Goal: Transaction & Acquisition: Purchase product/service

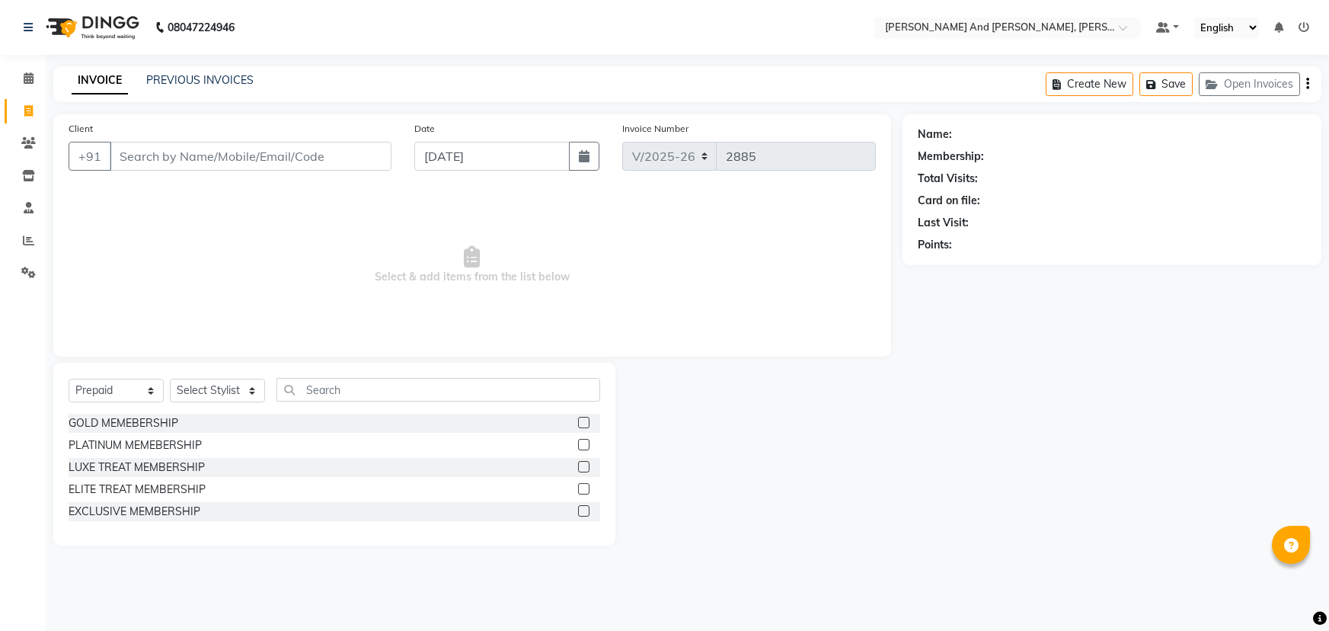
select select "6766"
select select "P"
drag, startPoint x: 0, startPoint y: 0, endPoint x: 247, endPoint y: 151, distance: 289.1
click at [247, 151] on input "Client" at bounding box center [251, 156] width 282 height 29
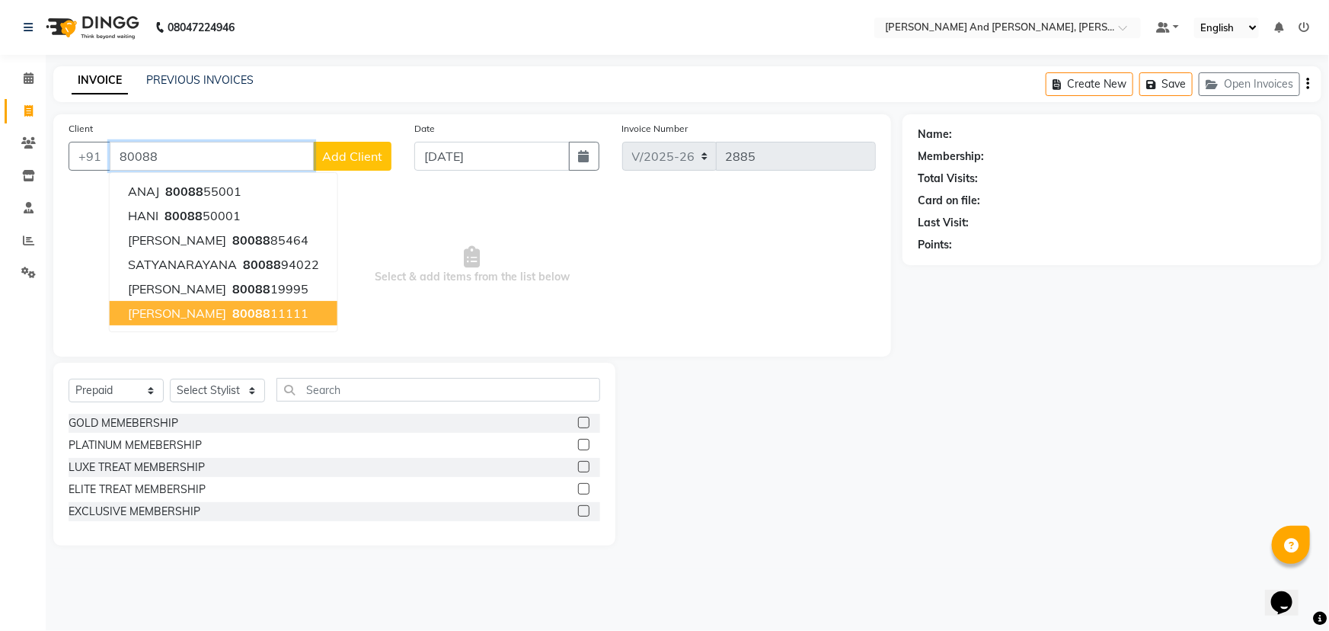
click at [239, 317] on ngb-highlight "80088 11111" at bounding box center [268, 312] width 79 height 15
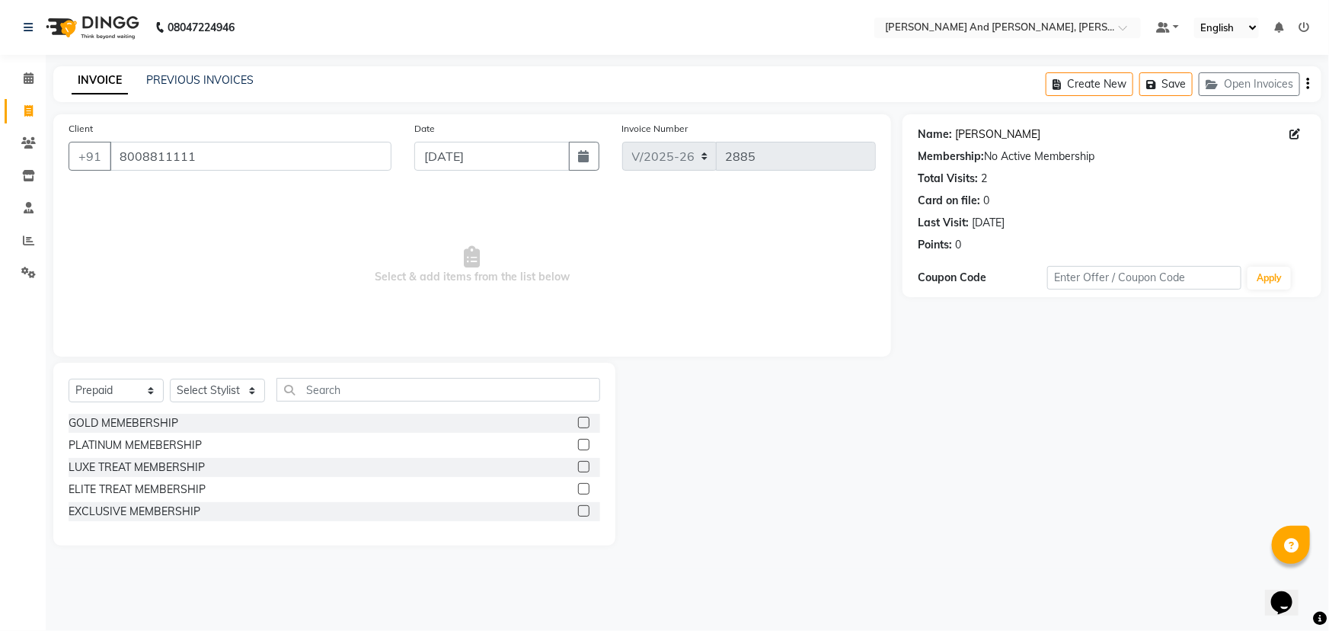
click at [958, 140] on link "[PERSON_NAME]" at bounding box center [997, 134] width 85 height 16
drag, startPoint x: 238, startPoint y: 165, endPoint x: 100, endPoint y: 177, distance: 138.3
click at [100, 177] on div "Client [PHONE_NUMBER]" at bounding box center [230, 151] width 346 height 62
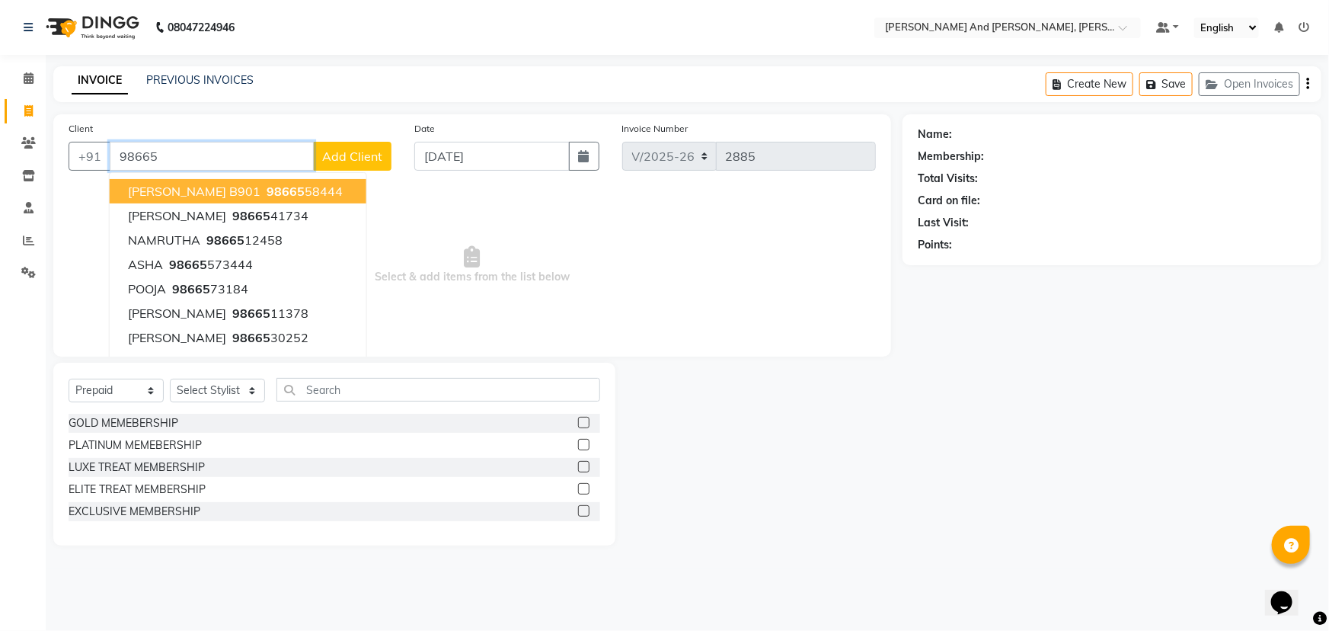
click at [281, 189] on ngb-highlight "98665 58444" at bounding box center [302, 191] width 79 height 15
type input "9866558444"
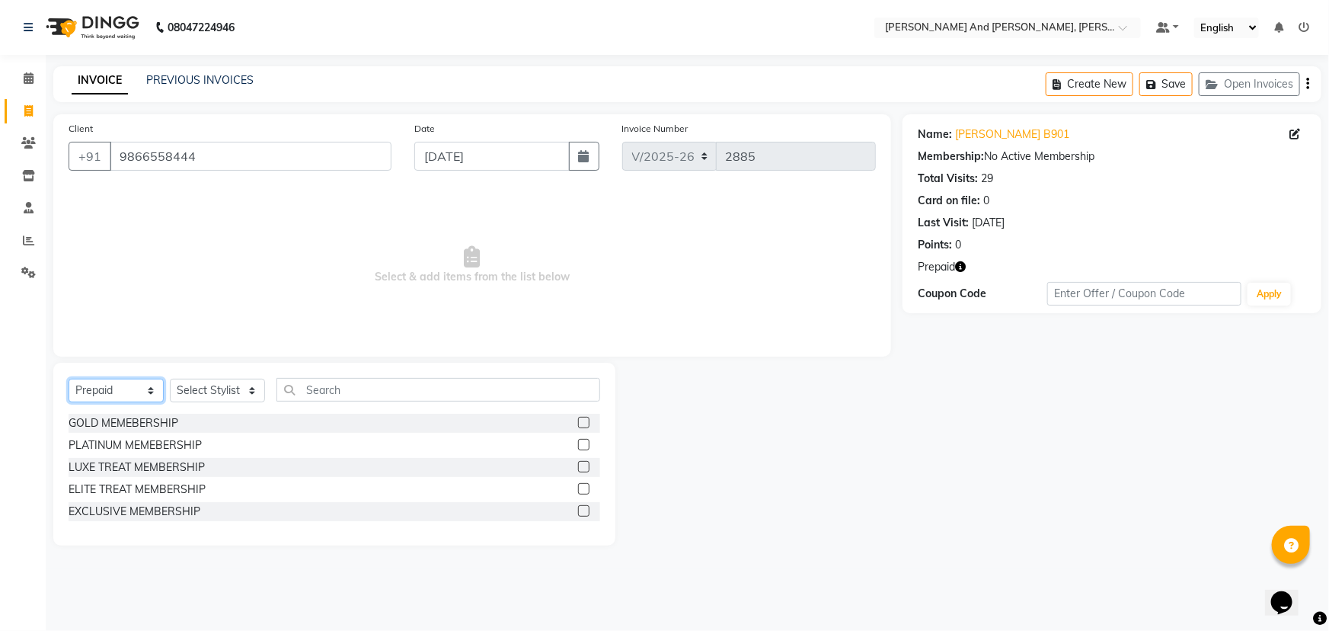
click at [126, 391] on select "Select Service Product Membership Package Voucher Prepaid Gift Card" at bounding box center [116, 390] width 95 height 24
select select "service"
click at [69, 378] on select "Select Service Product Membership Package Voucher Prepaid Gift Card" at bounding box center [116, 390] width 95 height 24
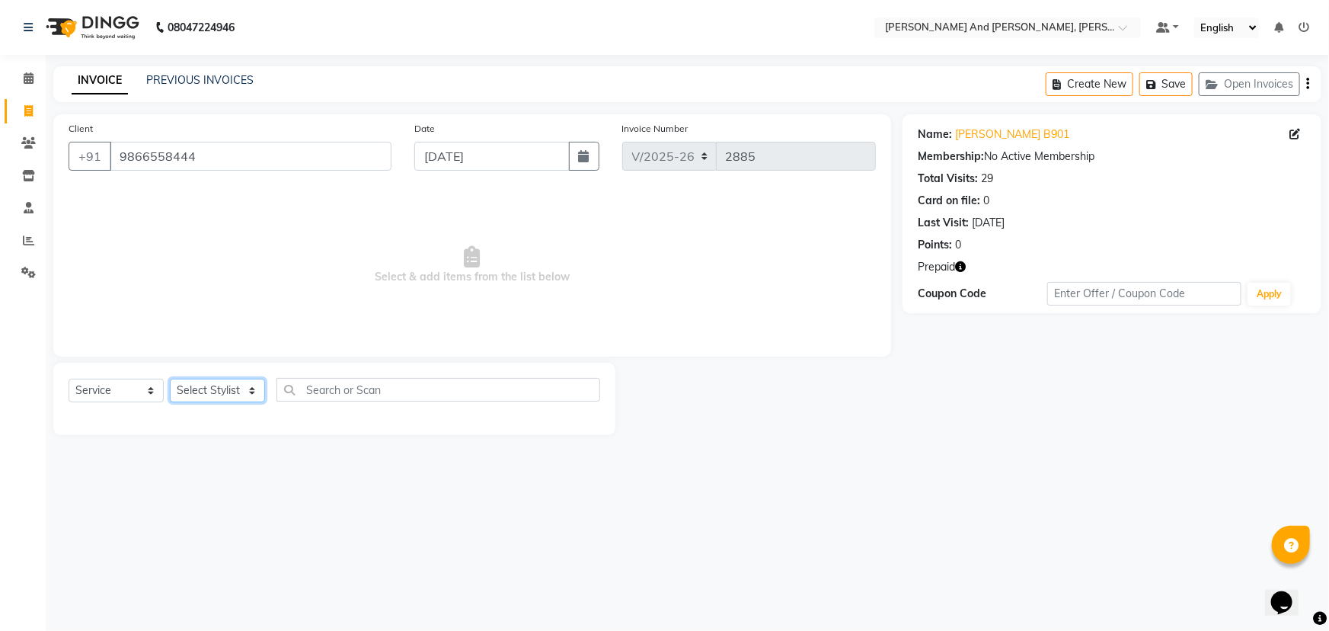
click at [227, 382] on select "Select Stylist ADITI AFREEN 2 [PERSON_NAME] [PERSON_NAME] [PERSON_NAME] [PERSON…" at bounding box center [217, 390] width 95 height 24
click at [516, 14] on nav "08047224946 Select Location × [PERSON_NAME] And Guy, Ncc Gachibowli Default Pan…" at bounding box center [664, 27] width 1329 height 55
click at [212, 388] on select "Select Stylist ADITI AFREEN 2 [PERSON_NAME] [PERSON_NAME] [PERSON_NAME] [PERSON…" at bounding box center [217, 390] width 95 height 24
select select "76965"
click at [170, 378] on select "Select Stylist ADITI AFREEN 2 [PERSON_NAME] [PERSON_NAME] [PERSON_NAME] [PERSON…" at bounding box center [217, 390] width 95 height 24
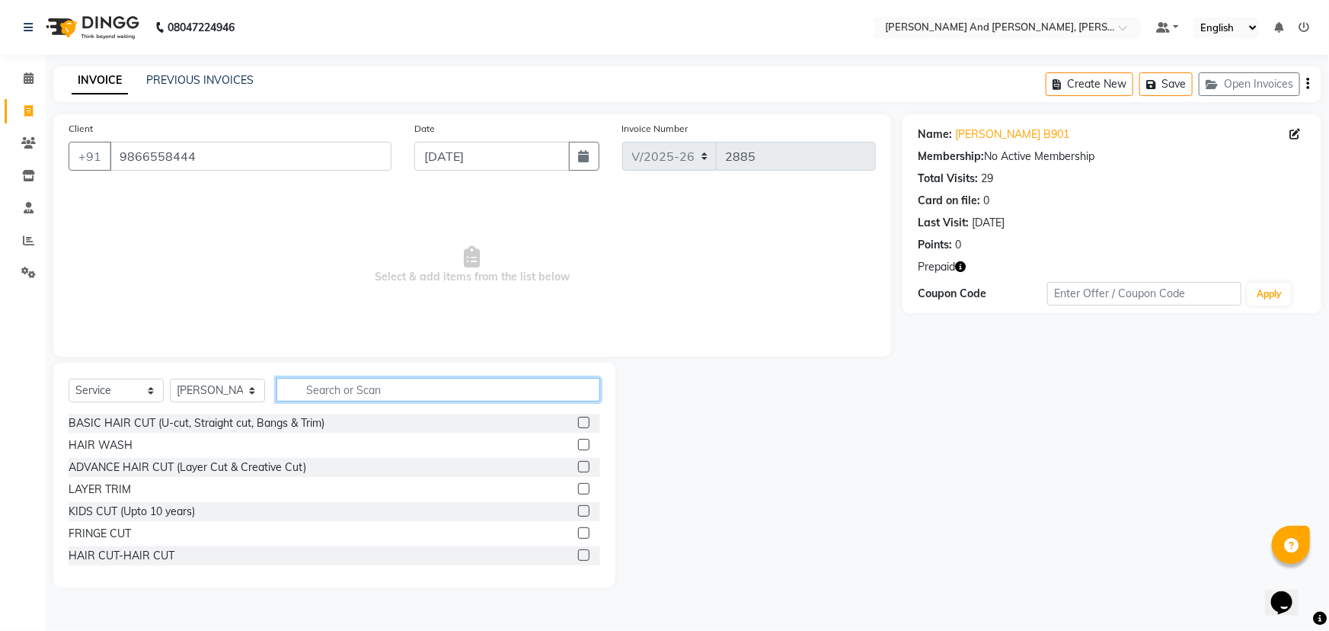
click at [362, 388] on input "text" at bounding box center [438, 390] width 324 height 24
type input "HAIR"
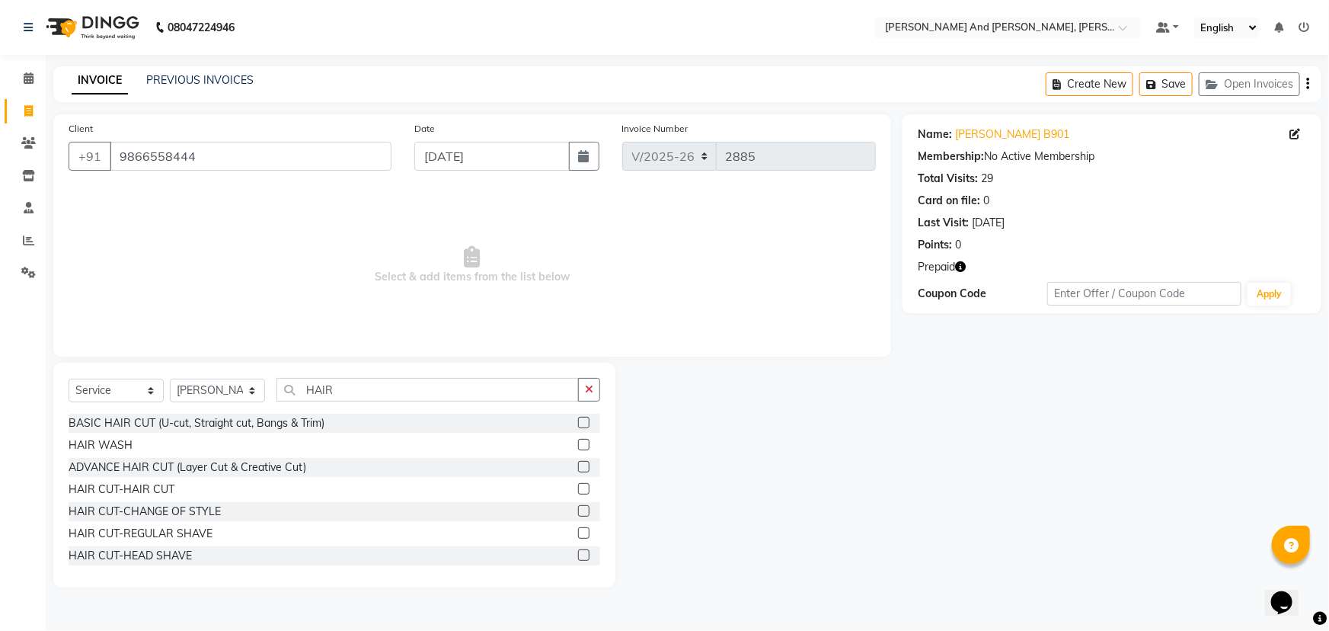
click at [578, 489] on label at bounding box center [583, 488] width 11 height 11
click at [578, 489] on input "checkbox" at bounding box center [583, 489] width 10 height 10
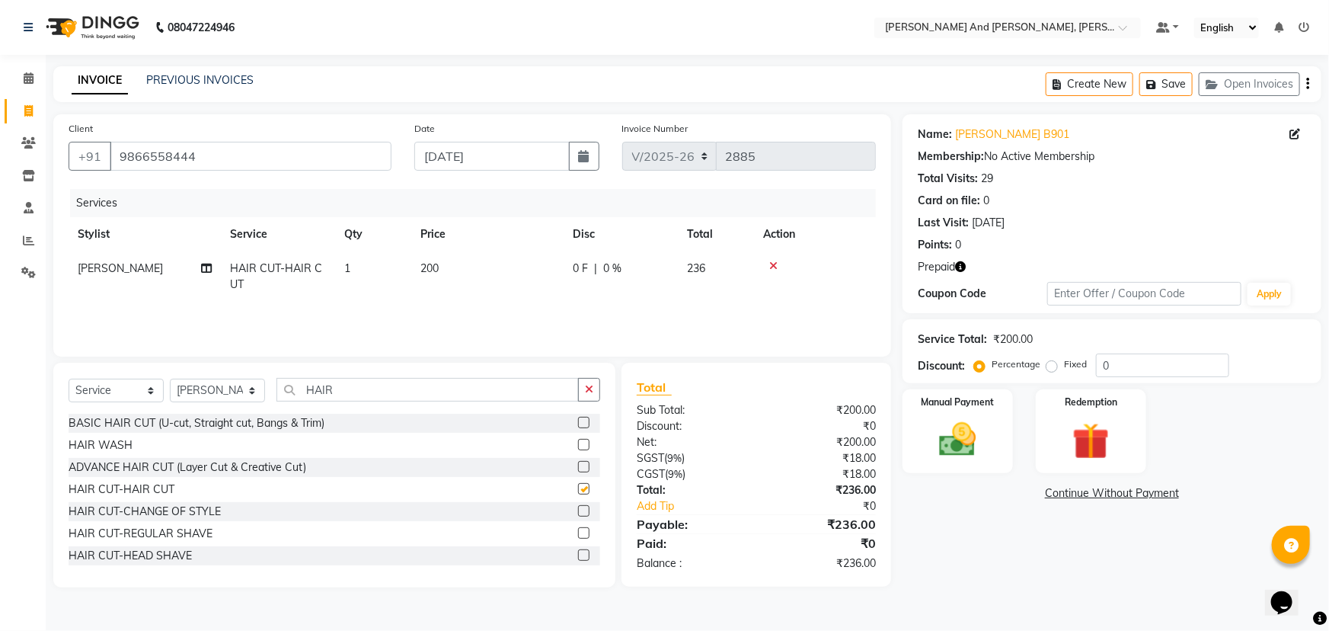
checkbox input "false"
drag, startPoint x: 353, startPoint y: 385, endPoint x: 177, endPoint y: 397, distance: 177.0
click at [177, 397] on div "Select Service Product Membership Package Voucher Prepaid Gift Card Select Styl…" at bounding box center [335, 396] width 532 height 36
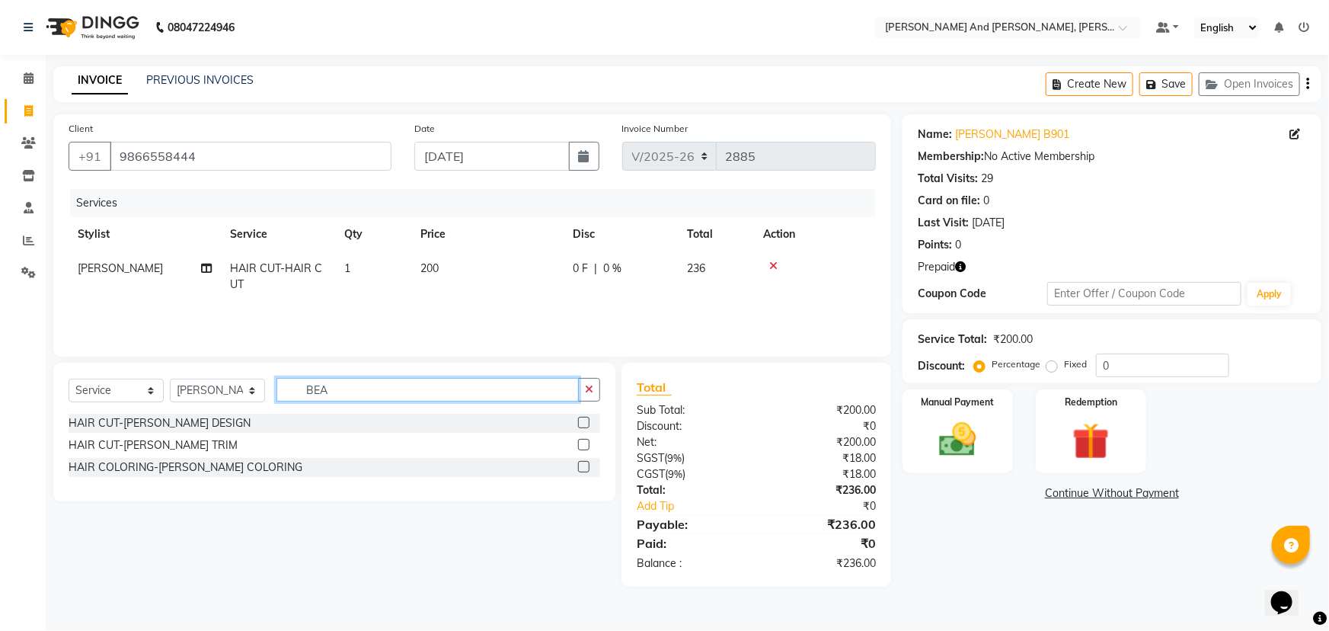
type input "BEA"
click at [580, 442] on label at bounding box center [583, 444] width 11 height 11
click at [580, 442] on input "checkbox" at bounding box center [583, 445] width 10 height 10
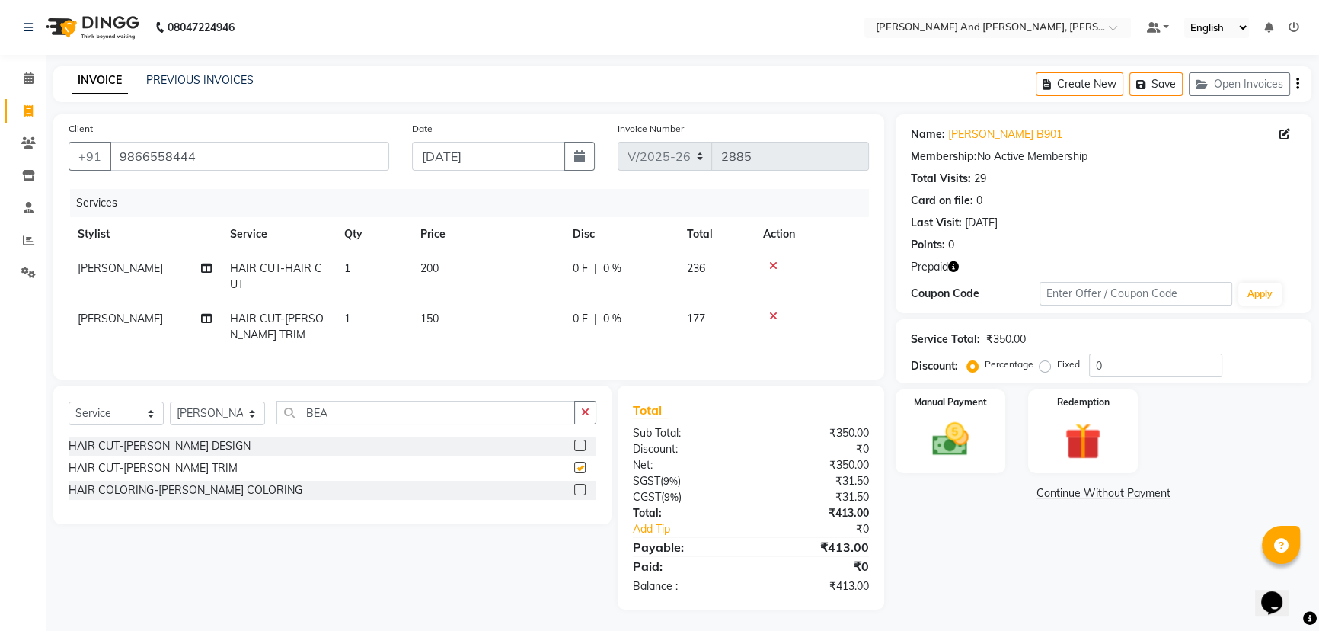
checkbox input "false"
drag, startPoint x: 341, startPoint y: 425, endPoint x: 218, endPoint y: 424, distance: 123.4
click at [219, 424] on div "Select Service Product Membership Package Voucher Prepaid Gift Card Select Styl…" at bounding box center [333, 419] width 528 height 36
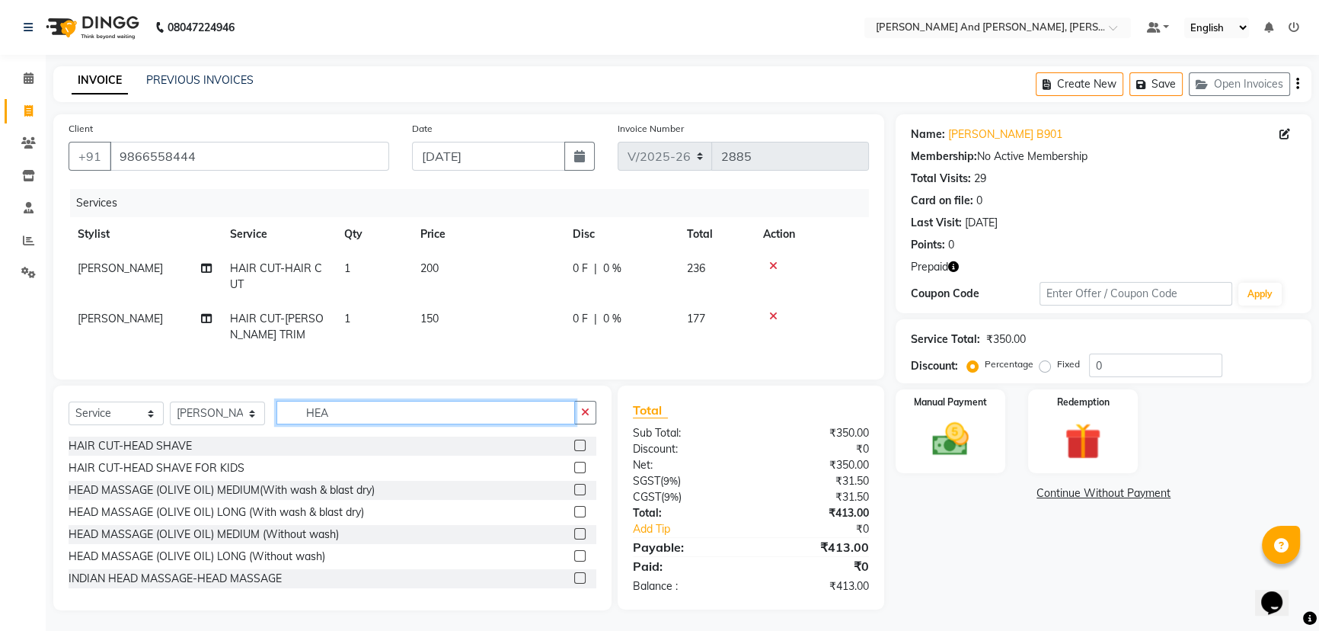
type input "HEA"
click at [574, 583] on label at bounding box center [579, 577] width 11 height 11
click at [574, 583] on input "checkbox" at bounding box center [579, 578] width 10 height 10
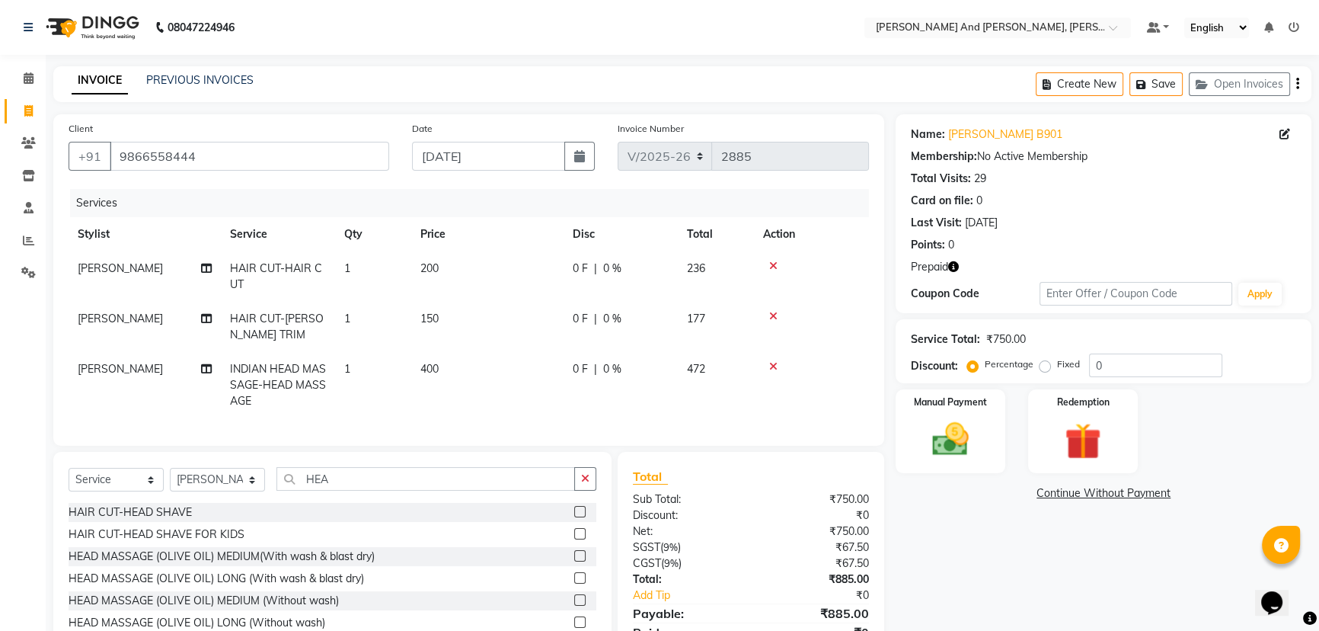
checkbox input "false"
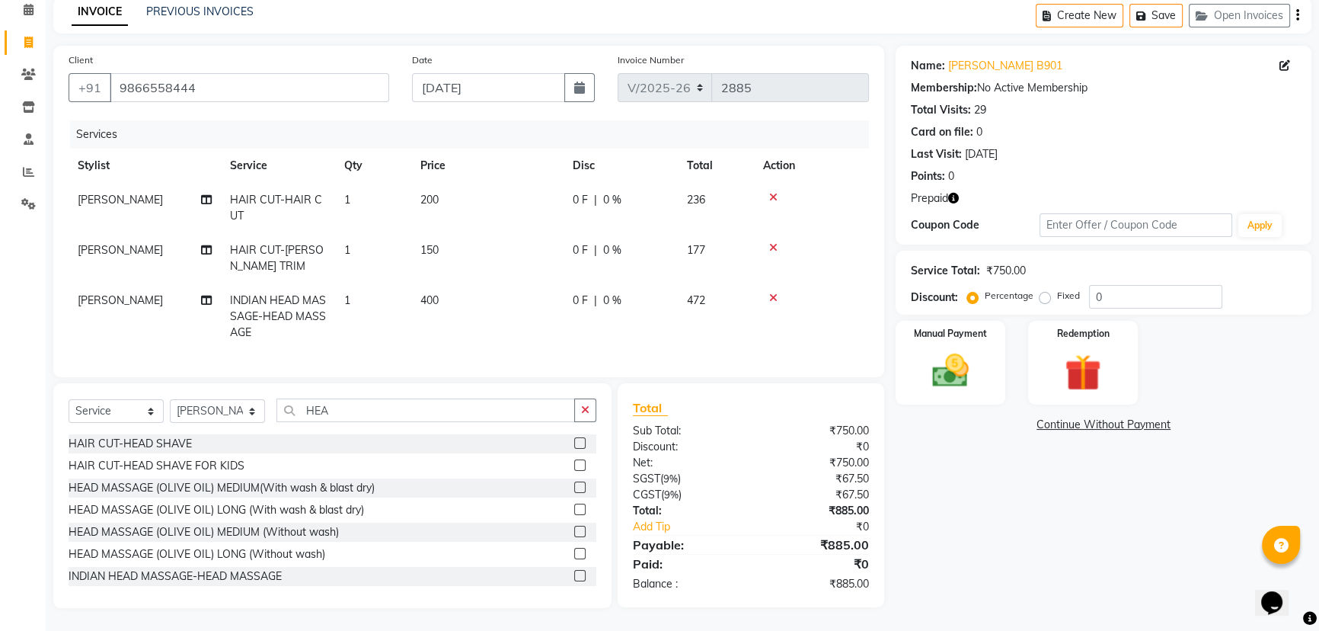
click at [462, 292] on td "400" at bounding box center [487, 316] width 152 height 66
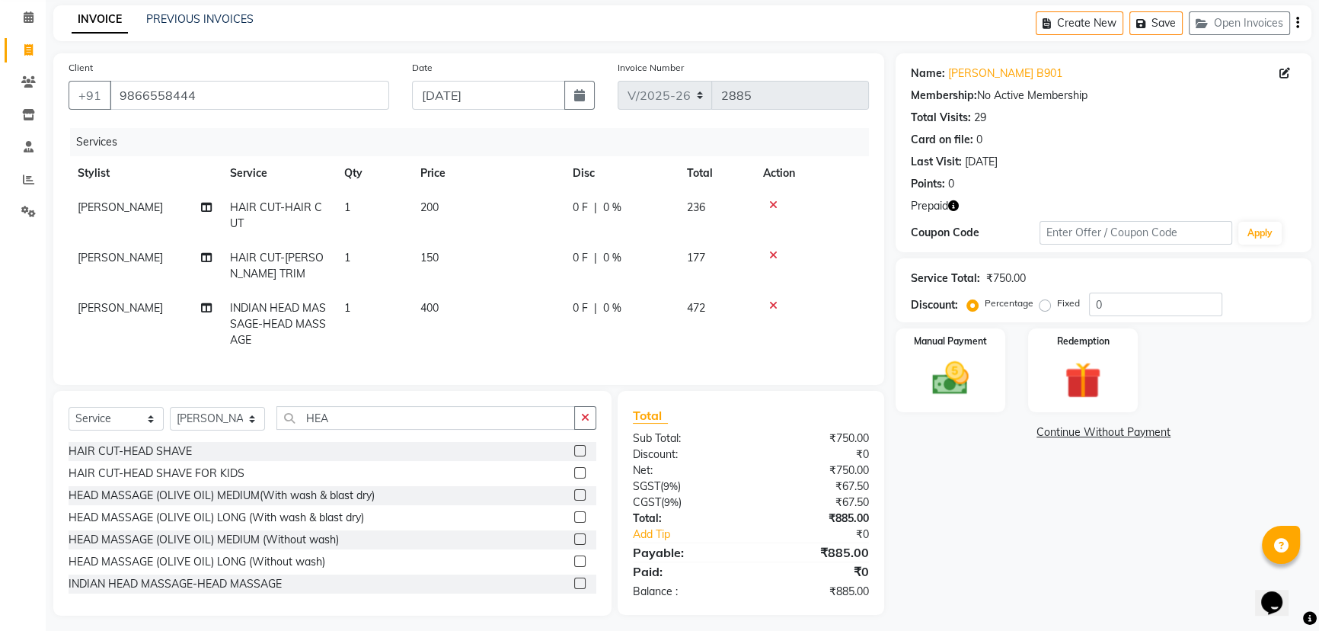
select select "76965"
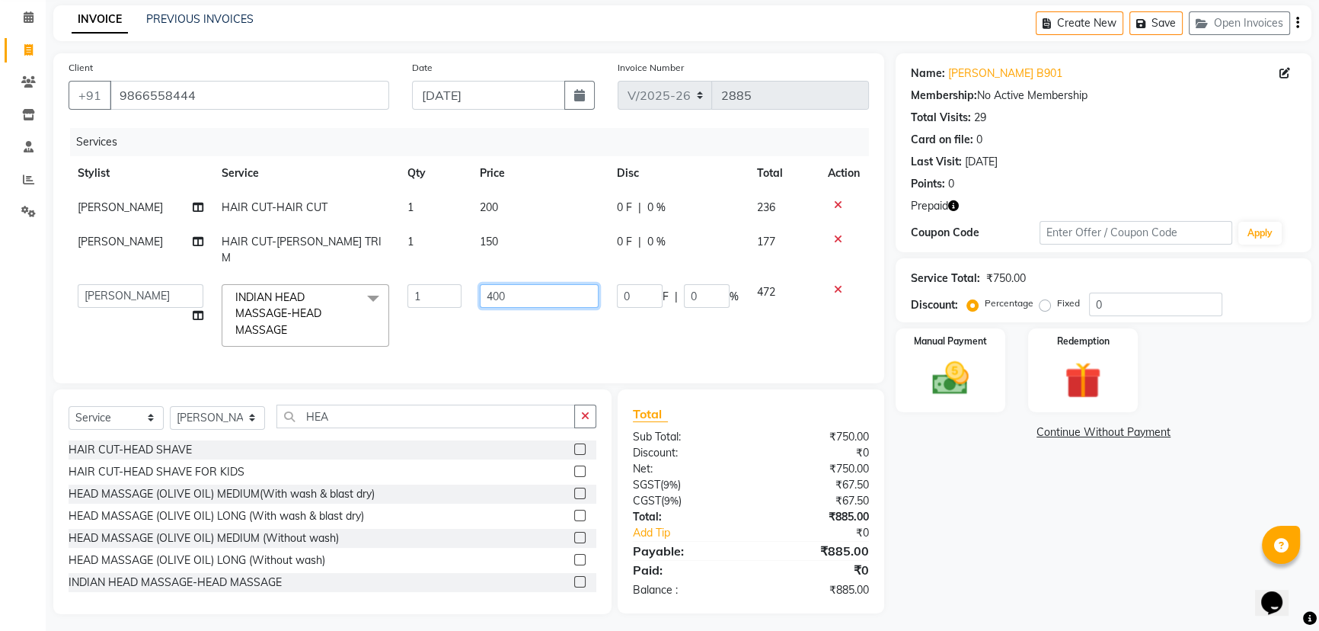
click at [542, 284] on input "400" at bounding box center [539, 296] width 119 height 24
type input "4"
type input "350"
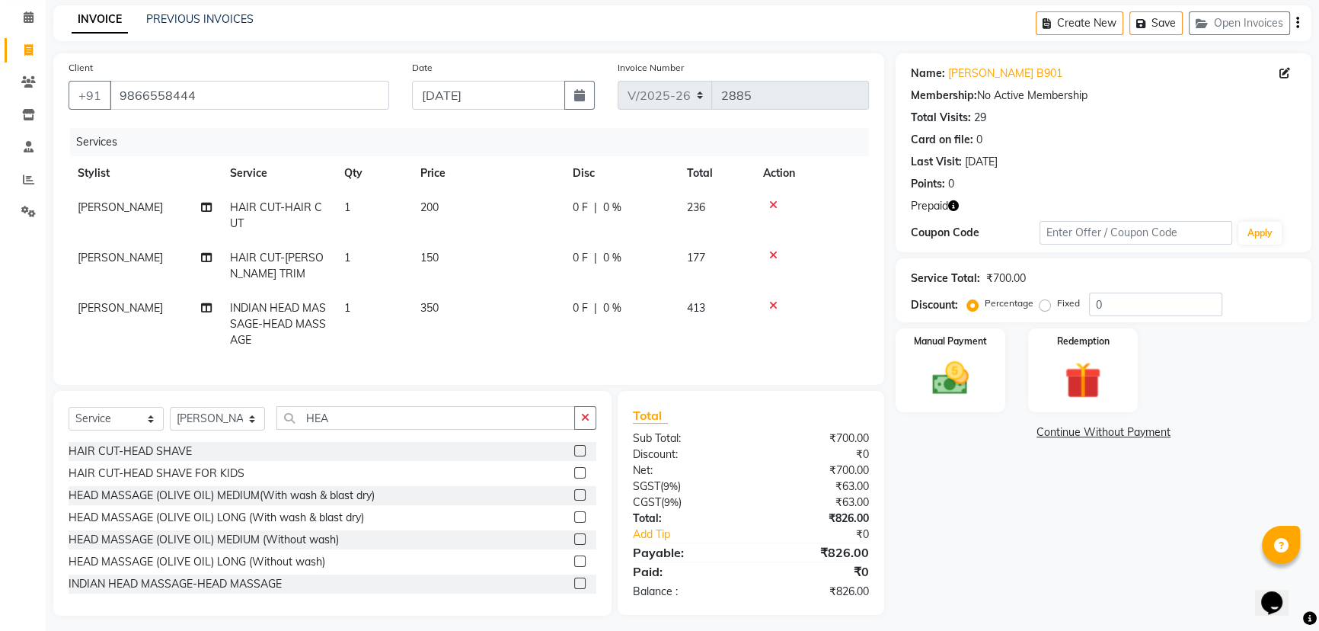
click at [673, 324] on td "0 F | 0 %" at bounding box center [620, 324] width 114 height 66
select select "76965"
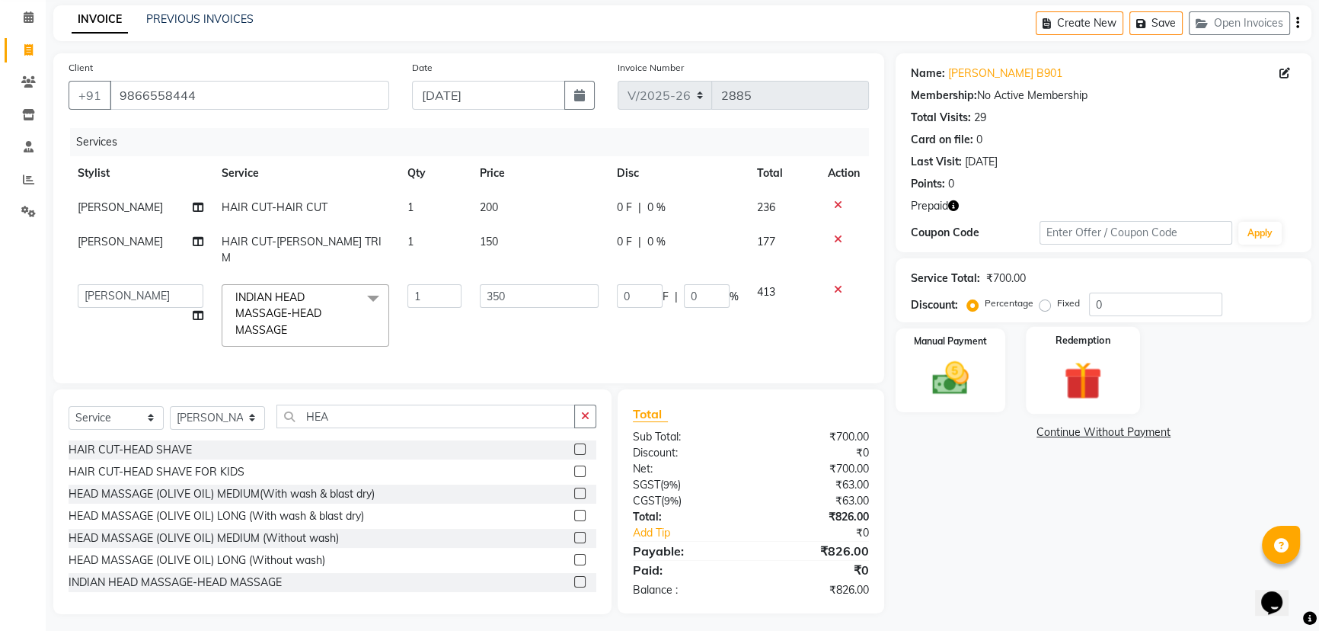
click at [1066, 346] on label "Redemption" at bounding box center [1082, 340] width 55 height 14
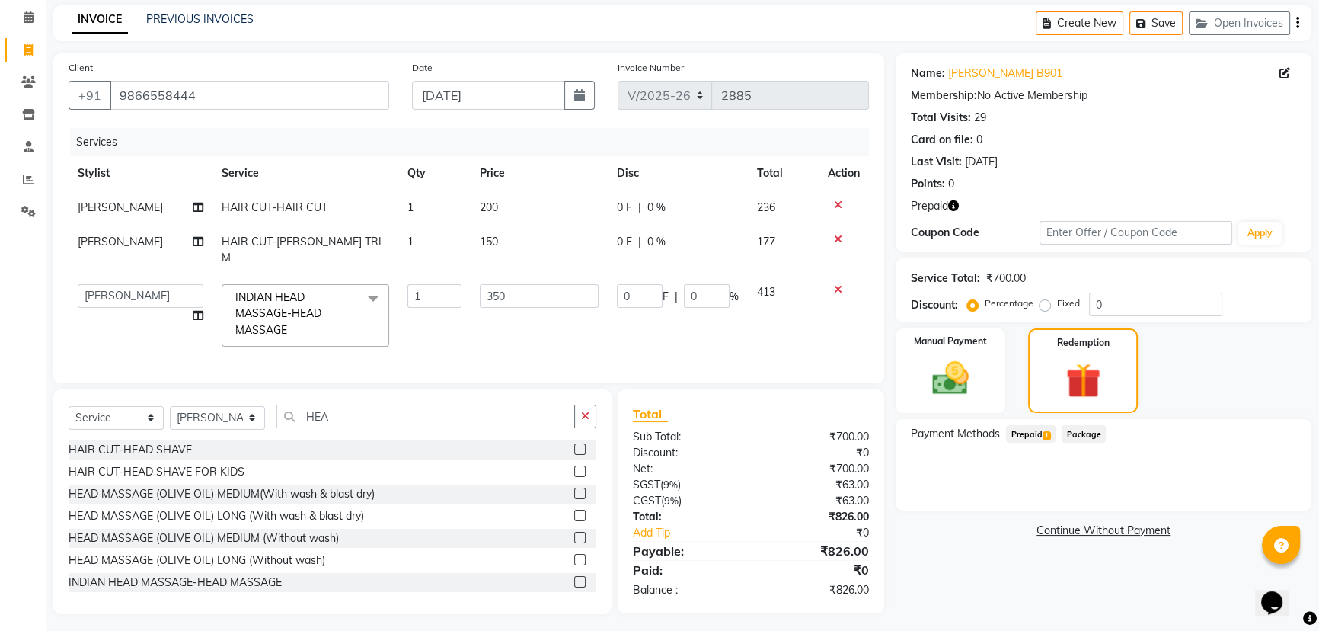
click at [1033, 429] on span "Prepaid 1" at bounding box center [1030, 434] width 49 height 18
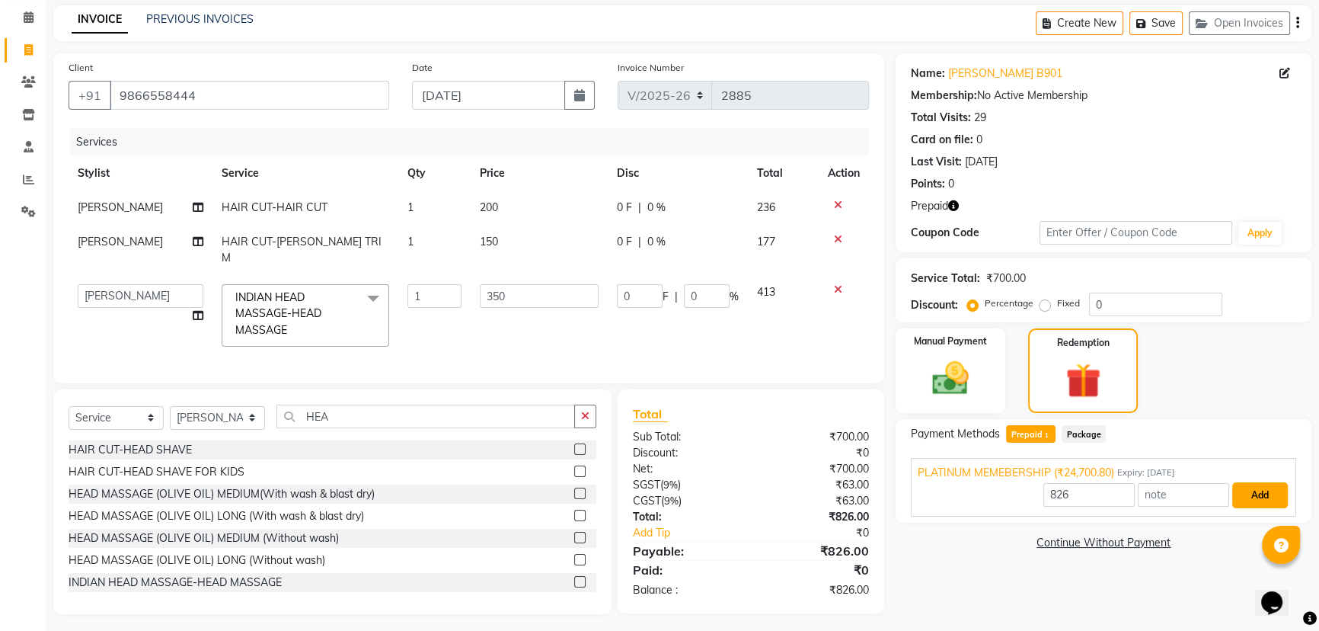
click at [1264, 487] on button "Add" at bounding box center [1260, 495] width 56 height 26
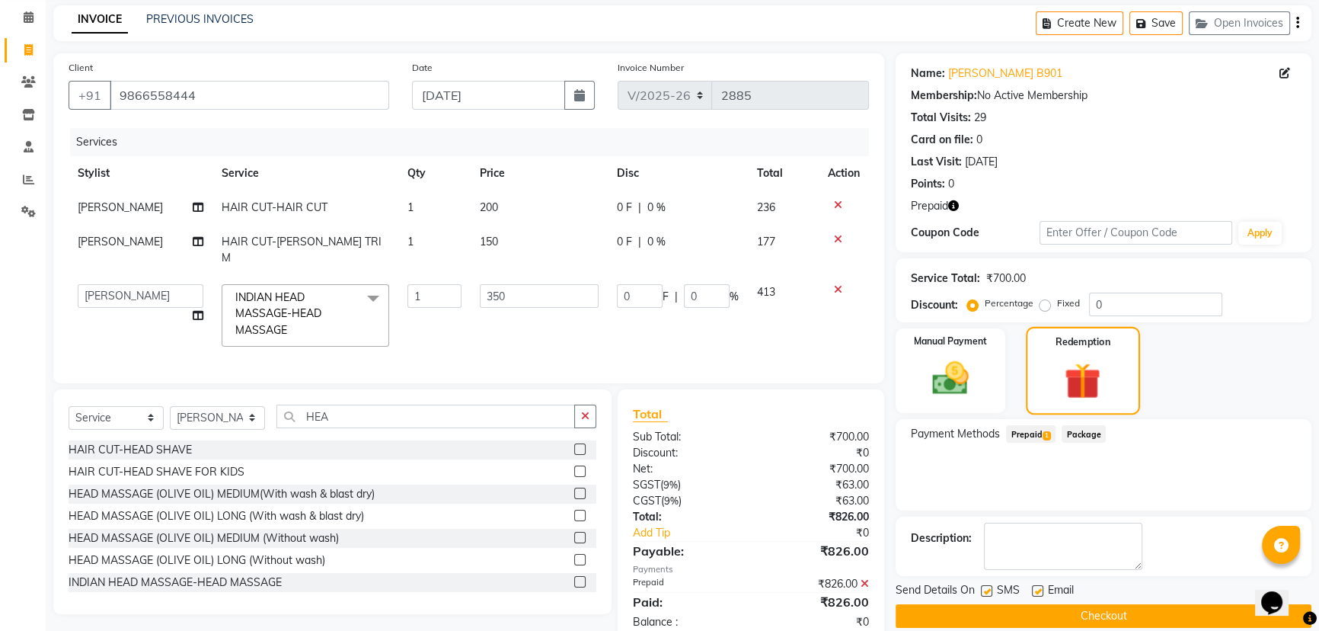
scroll to position [92, 0]
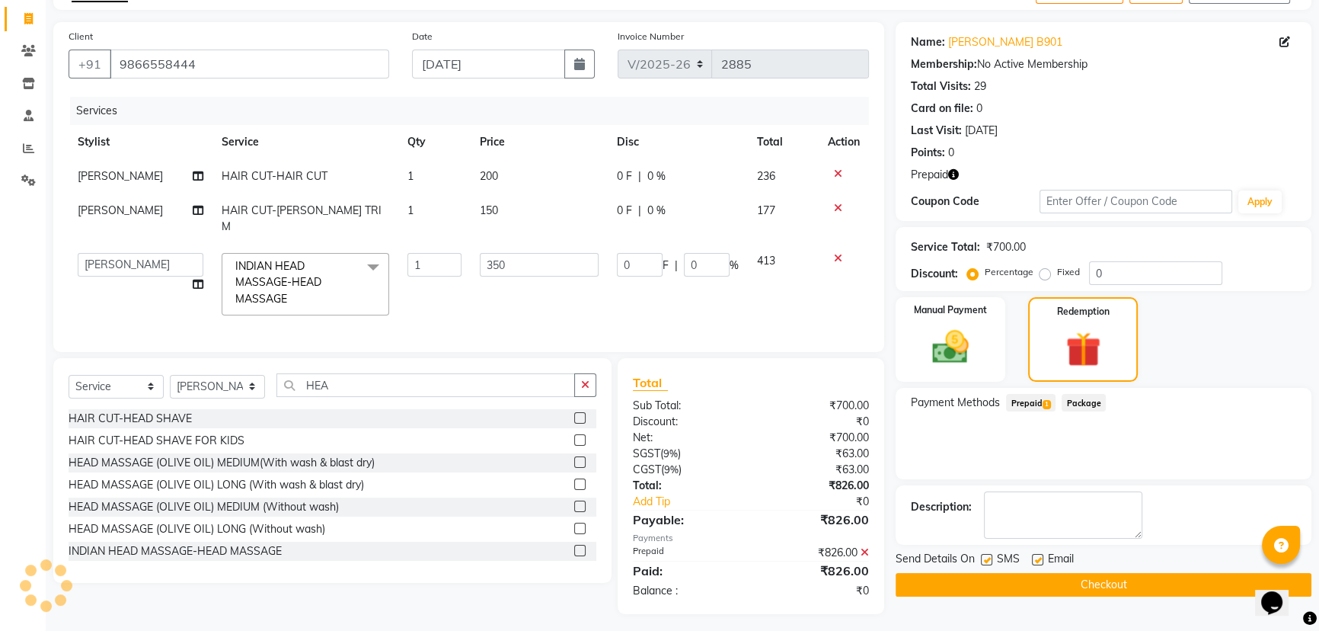
click at [1090, 580] on button "Checkout" at bounding box center [1104, 585] width 416 height 24
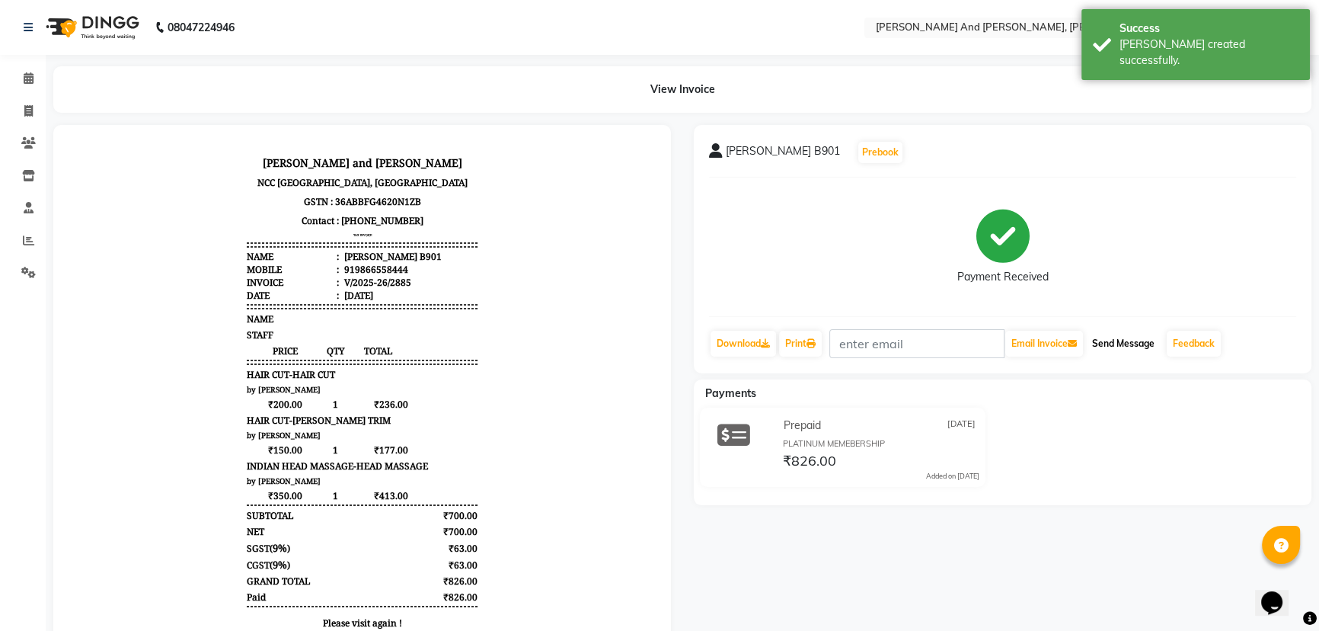
click at [1130, 340] on button "Send Message" at bounding box center [1123, 343] width 75 height 26
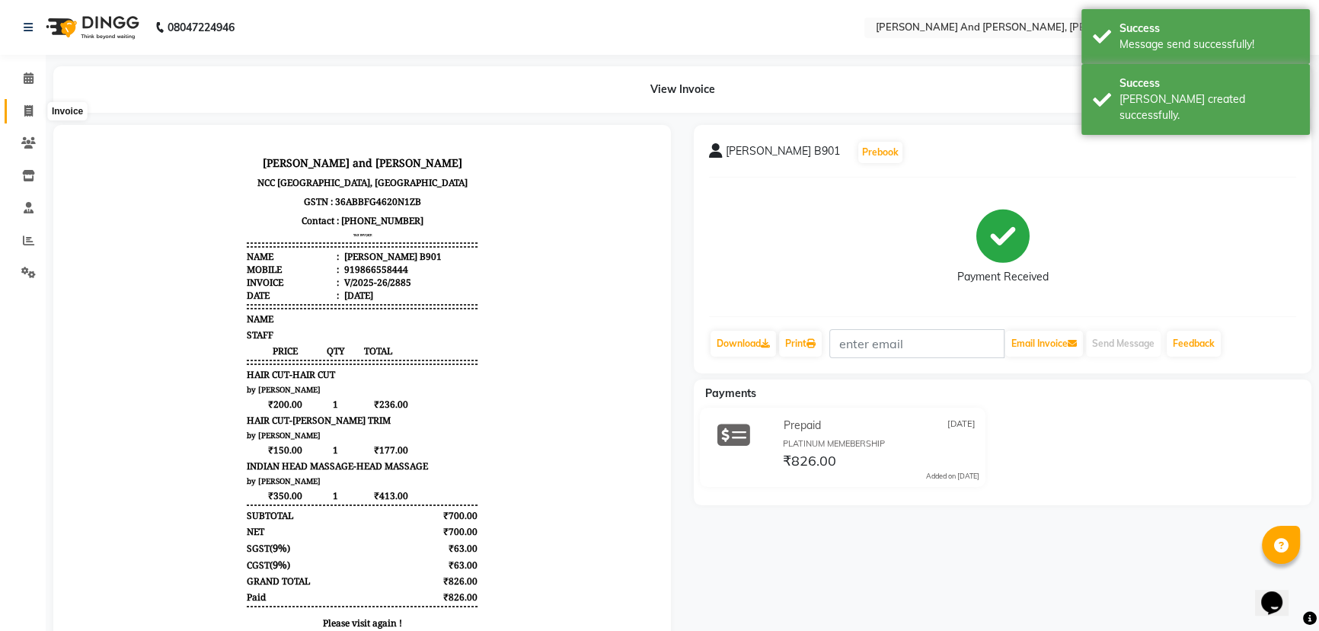
click at [27, 105] on icon at bounding box center [28, 110] width 8 height 11
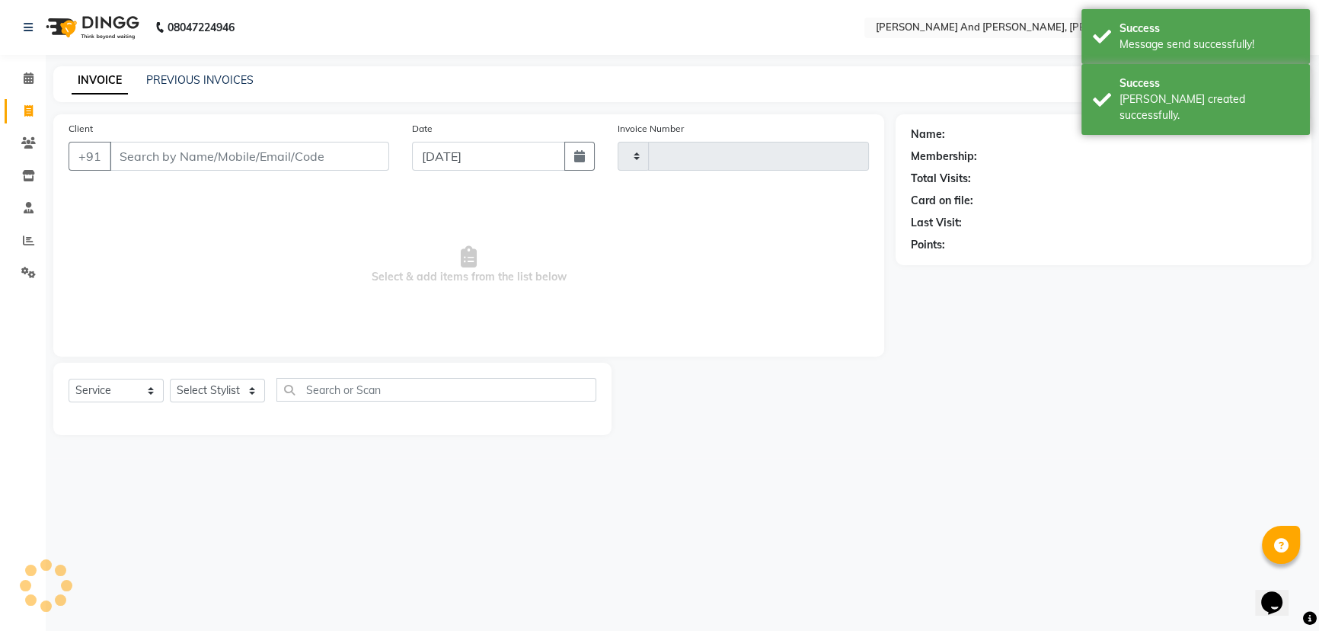
click at [27, 105] on icon at bounding box center [28, 110] width 8 height 11
select select "service"
click at [27, 105] on icon at bounding box center [28, 110] width 8 height 11
select select "service"
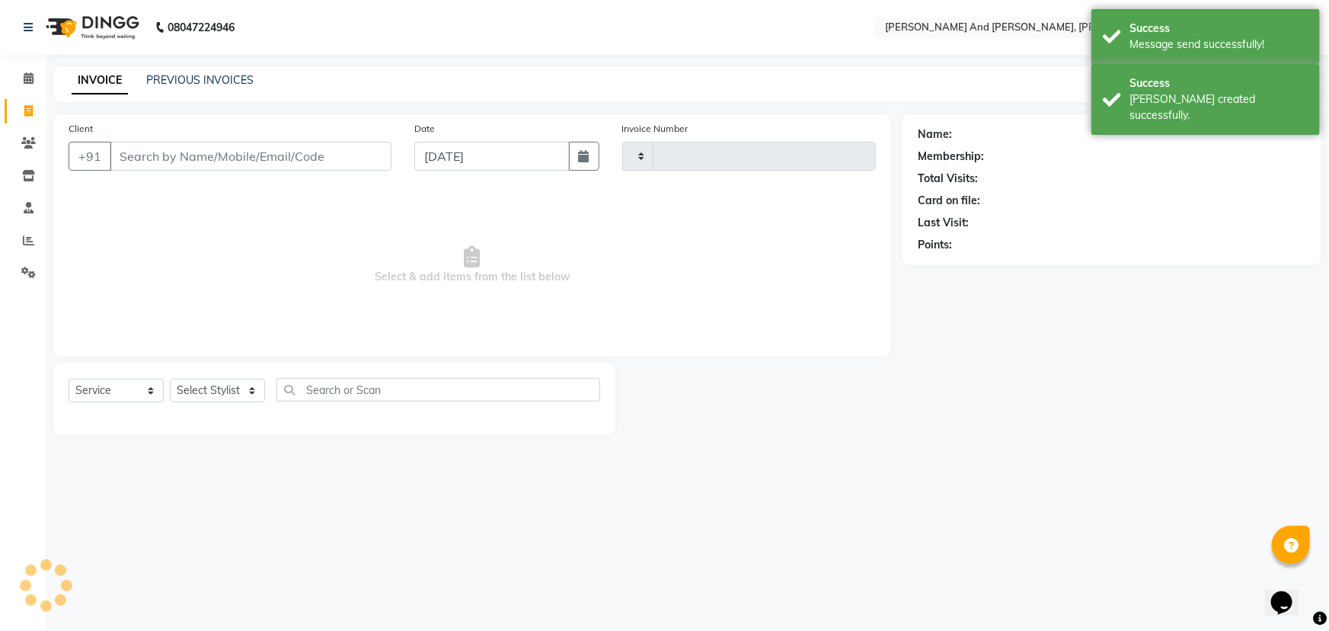
type input "2886"
select select "6766"
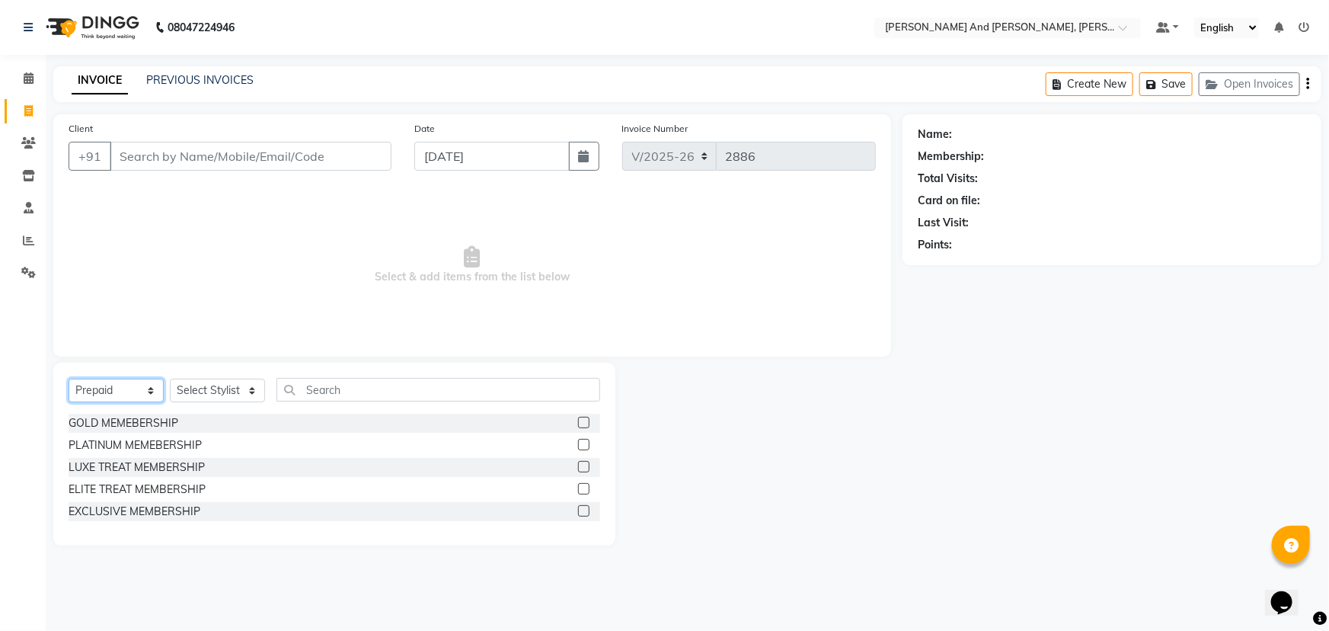
click at [123, 385] on select "Select Service Product Membership Package Voucher Prepaid Gift Card" at bounding box center [116, 390] width 95 height 24
select select "service"
click at [69, 378] on select "Select Service Product Membership Package Voucher Prepaid Gift Card" at bounding box center [116, 390] width 95 height 24
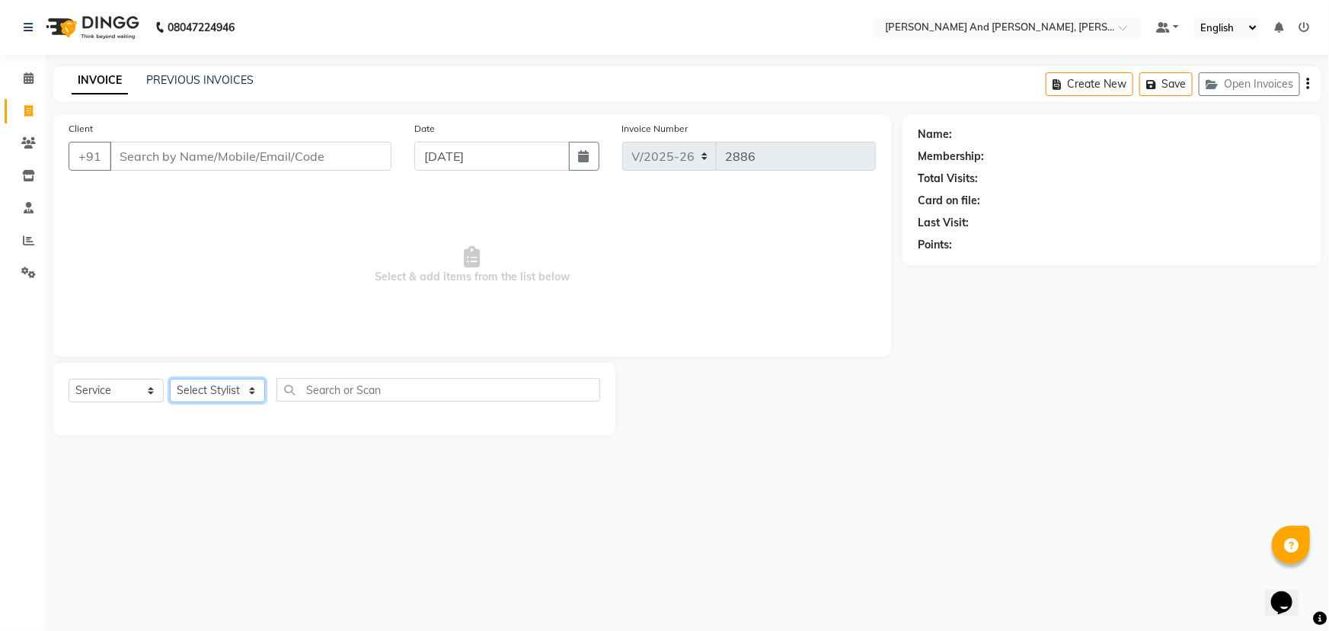
click at [199, 392] on select "Select Stylist ADITI AFREEN 2 [PERSON_NAME] [PERSON_NAME] [PERSON_NAME] [PERSON…" at bounding box center [217, 390] width 95 height 24
select select "86692"
click at [170, 378] on select "Select Stylist ADITI AFREEN 2 [PERSON_NAME] [PERSON_NAME] [PERSON_NAME] [PERSON…" at bounding box center [217, 390] width 95 height 24
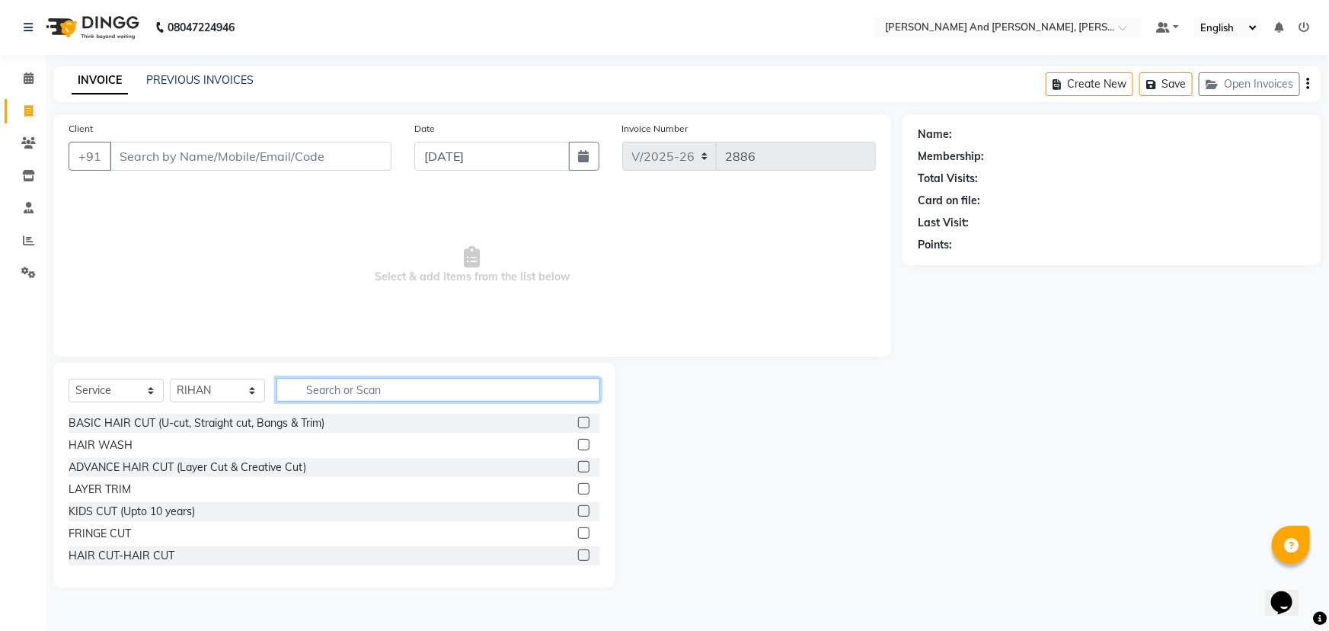
click at [396, 393] on input "text" at bounding box center [438, 390] width 324 height 24
type input "HAIR"
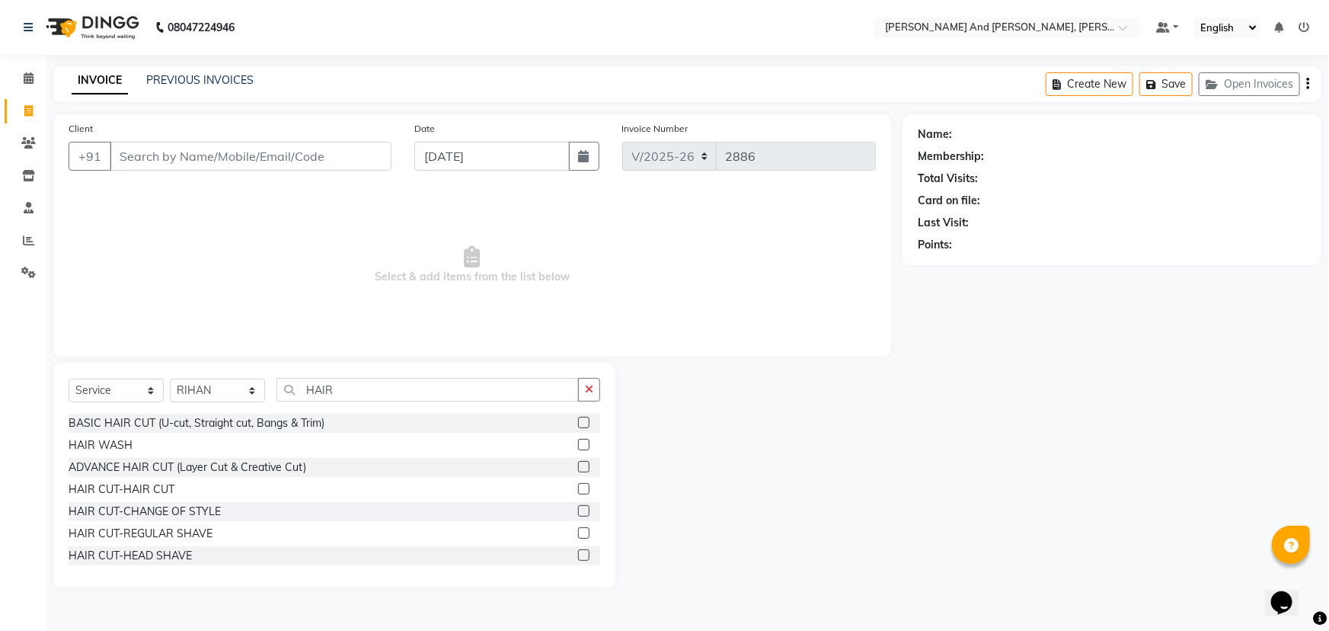
click at [578, 488] on label at bounding box center [583, 488] width 11 height 11
click at [578, 488] on input "checkbox" at bounding box center [583, 489] width 10 height 10
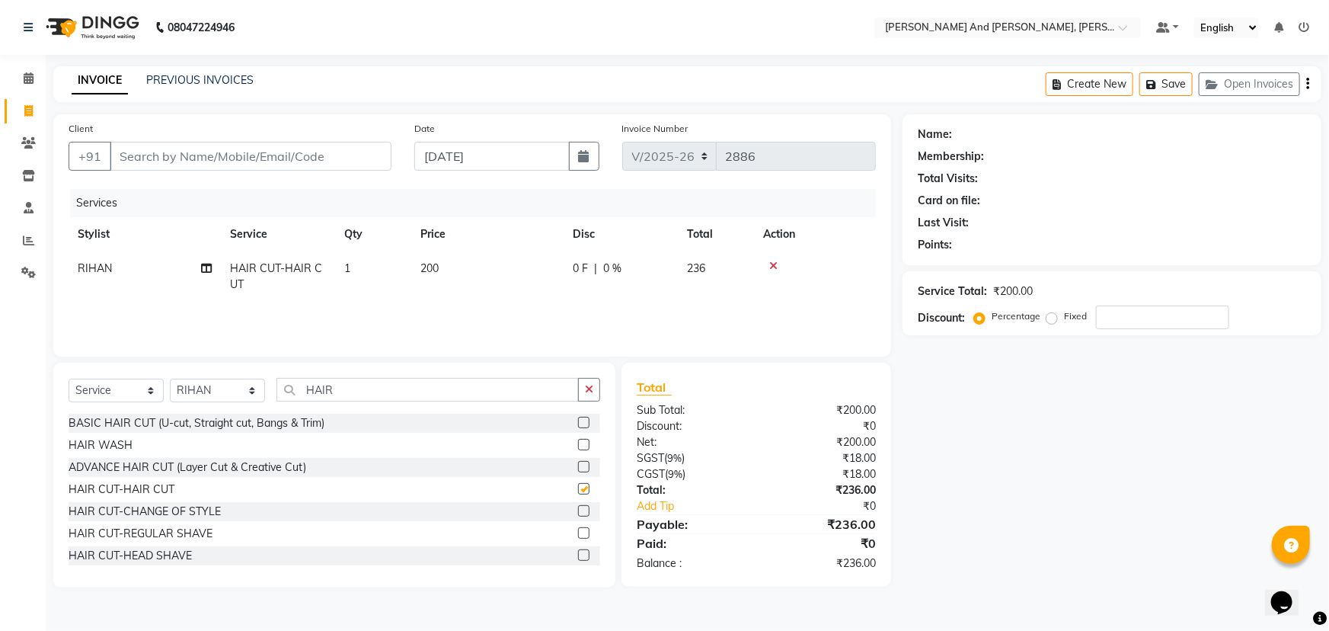
checkbox input "false"
click at [329, 156] on input "Client" at bounding box center [251, 156] width 282 height 29
type input "8"
type input "0"
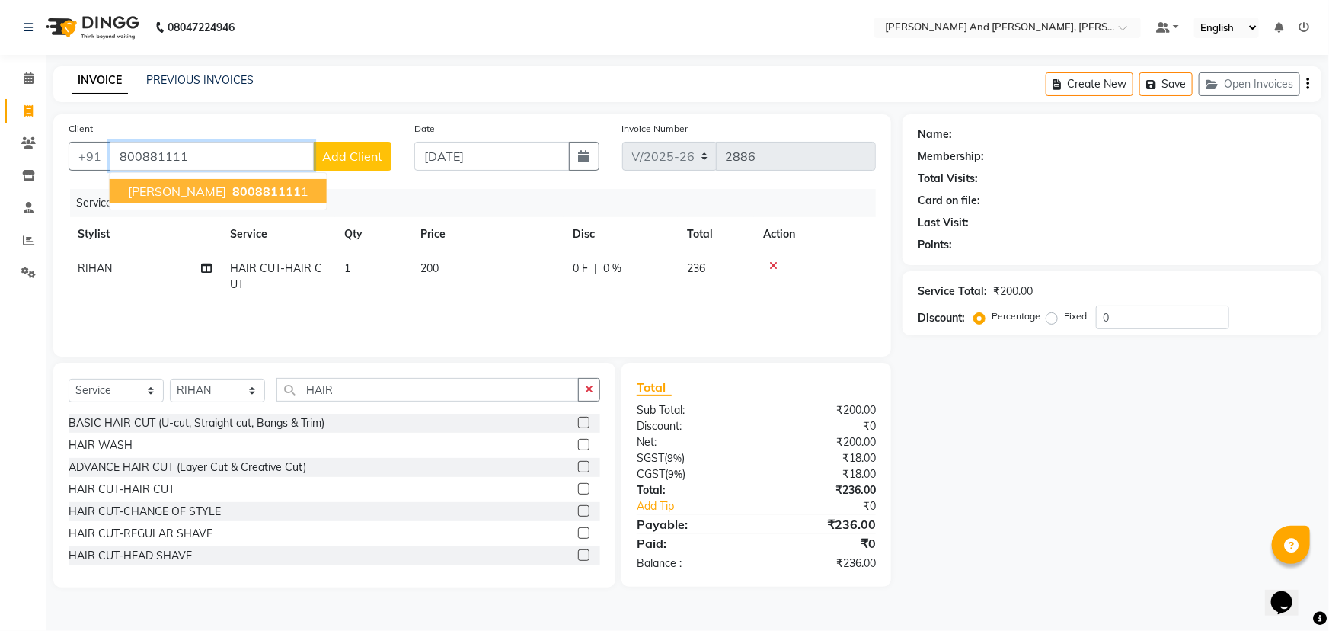
click at [233, 189] on span "800881111" at bounding box center [266, 191] width 69 height 15
type input "8008811111"
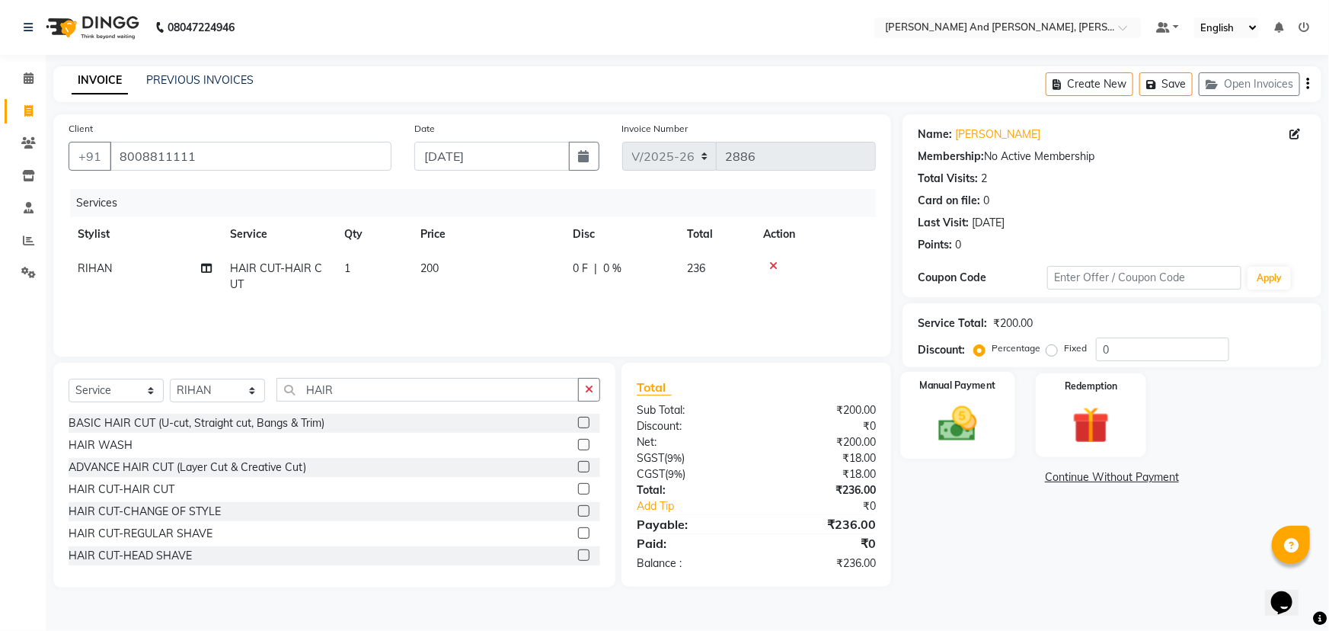
click at [975, 396] on div "Manual Payment" at bounding box center [957, 416] width 115 height 88
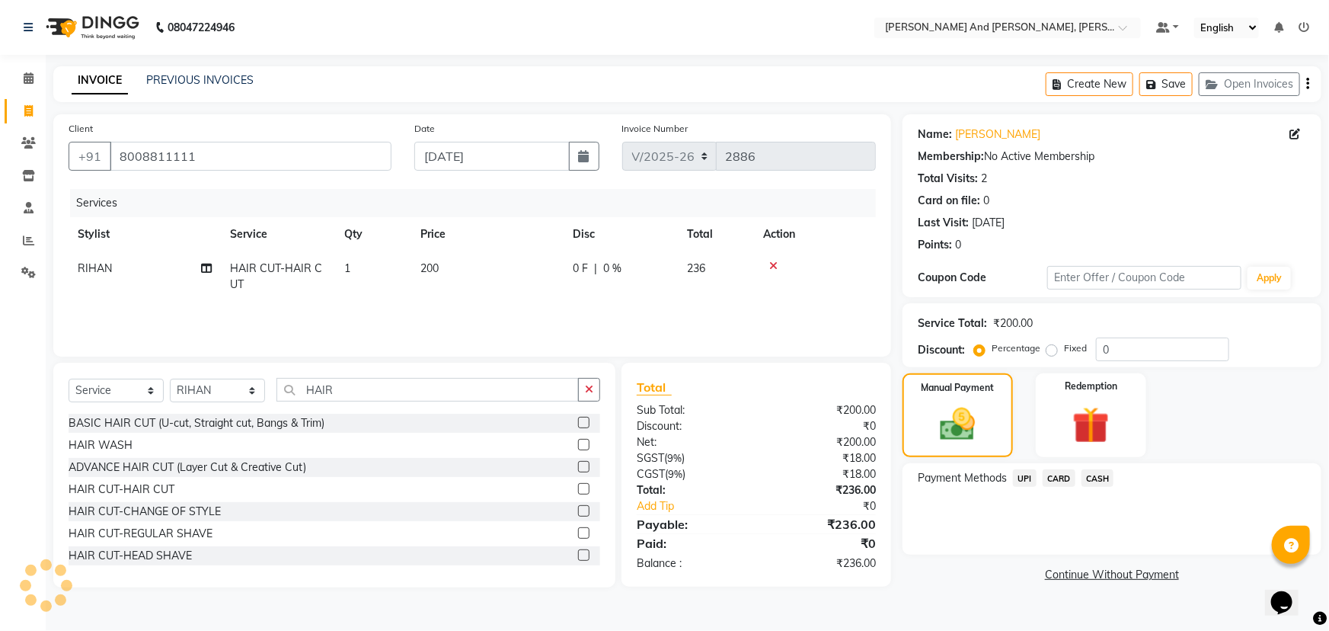
click at [1101, 476] on span "CASH" at bounding box center [1097, 478] width 33 height 18
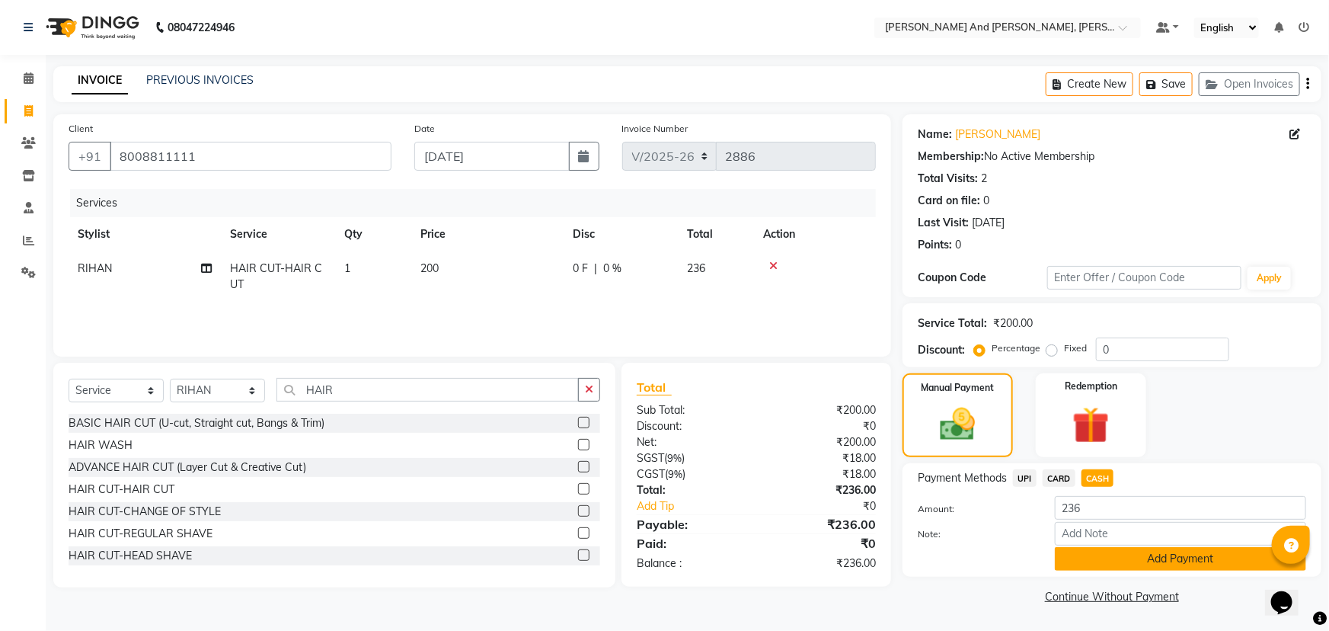
click at [1092, 556] on button "Add Payment" at bounding box center [1180, 559] width 251 height 24
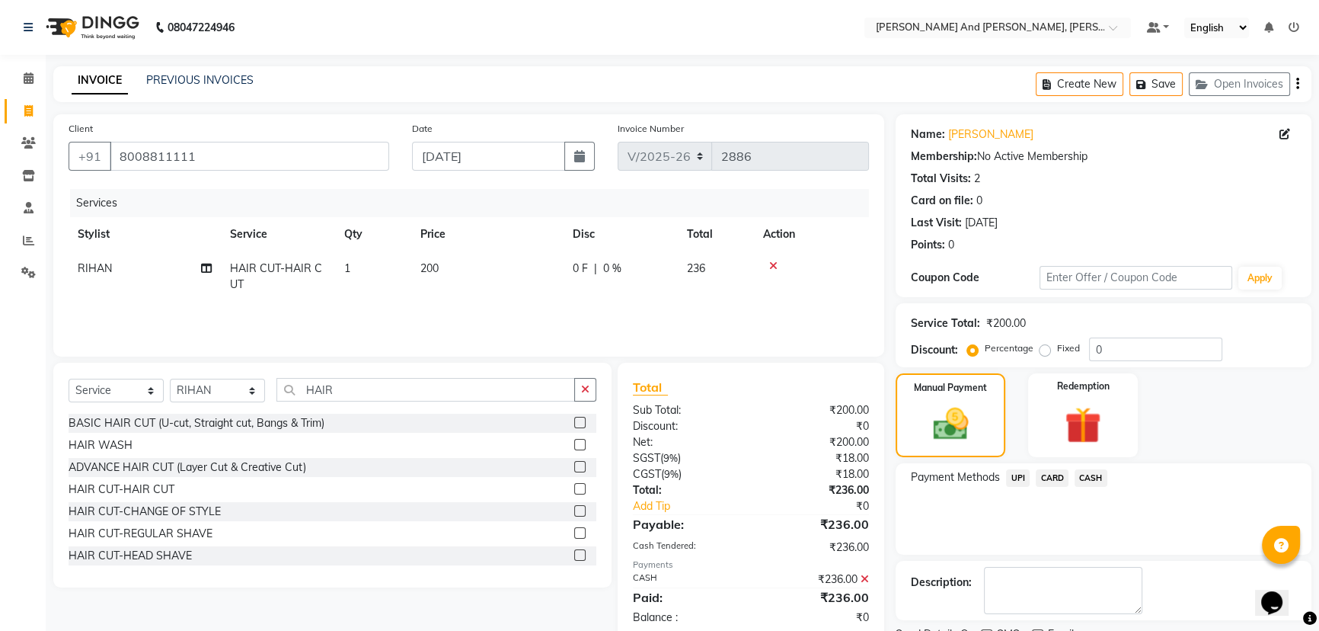
scroll to position [62, 0]
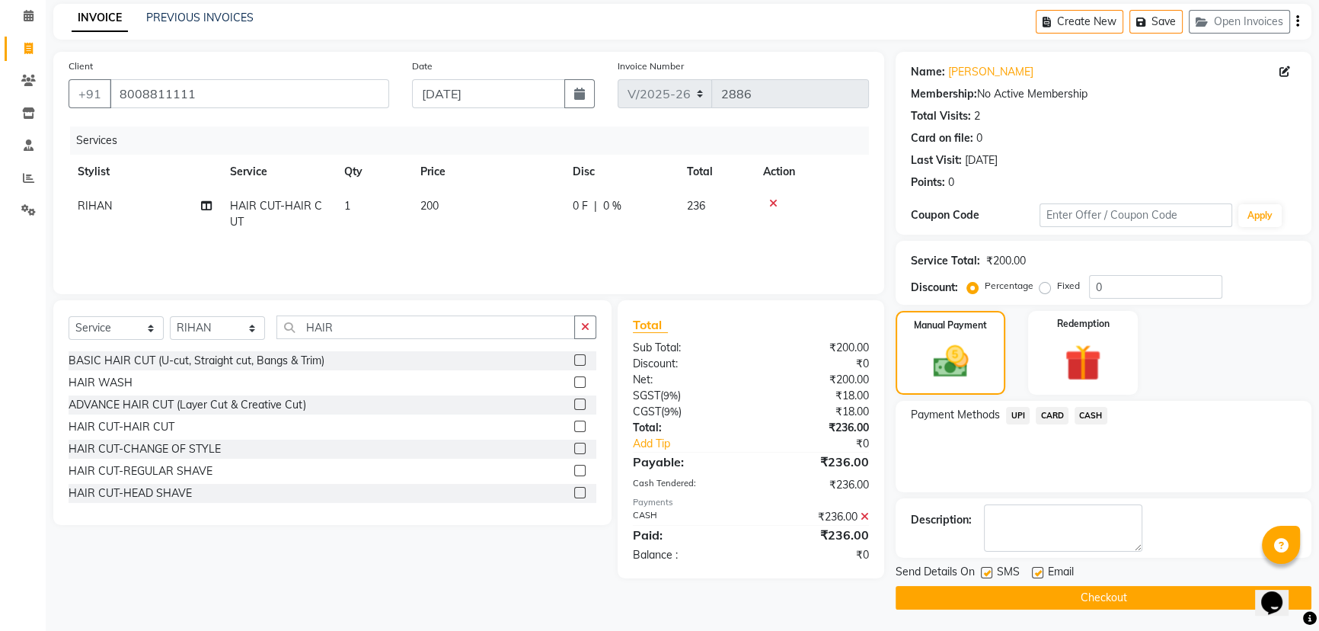
click at [1046, 593] on button "Checkout" at bounding box center [1104, 598] width 416 height 24
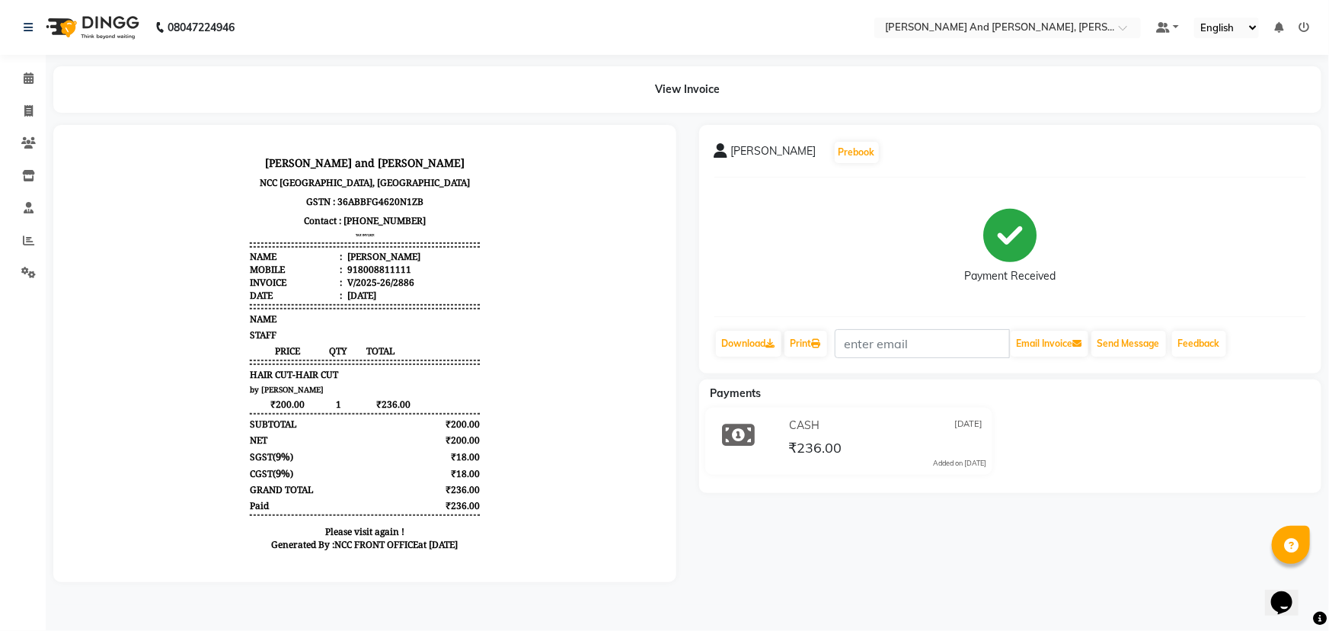
click at [1046, 593] on main "View Invoice [PERSON_NAME] Prebook Payment Received Download Print Email Invoic…" at bounding box center [687, 335] width 1283 height 538
drag, startPoint x: 24, startPoint y: 122, endPoint x: 28, endPoint y: 113, distance: 10.2
click at [25, 120] on link "Invoice" at bounding box center [23, 111] width 37 height 25
select select "service"
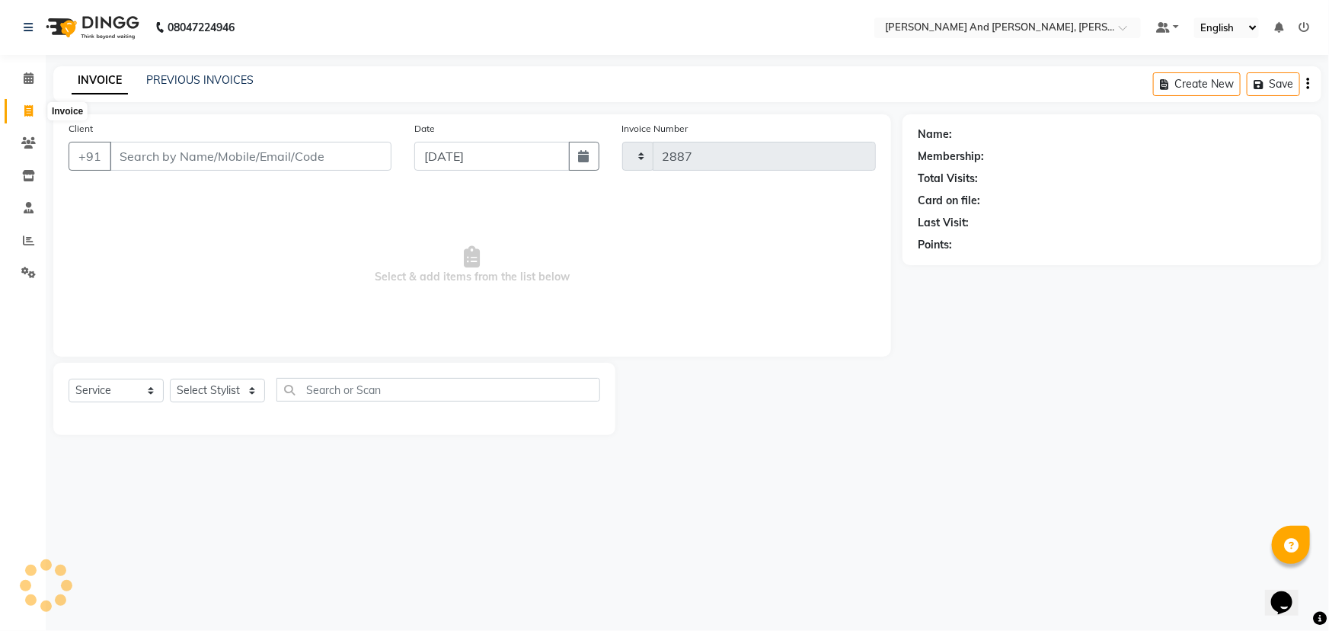
click at [28, 113] on icon at bounding box center [28, 110] width 8 height 11
select select "service"
type input "2887"
select select "6766"
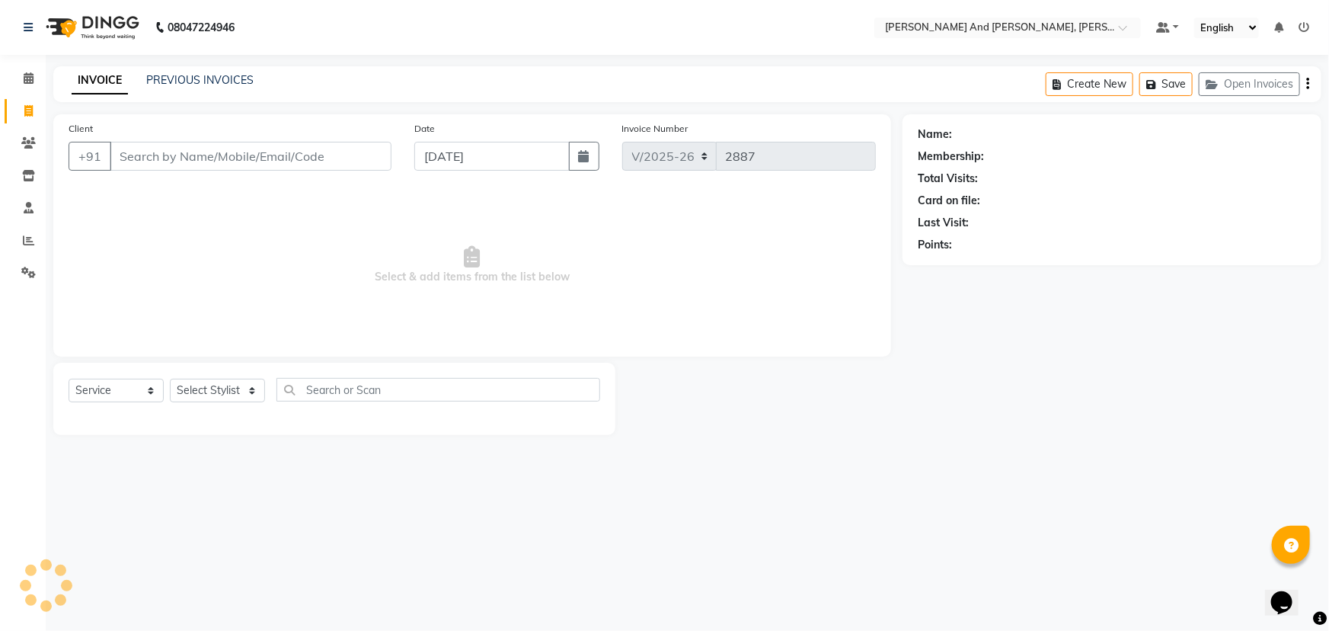
select select "P"
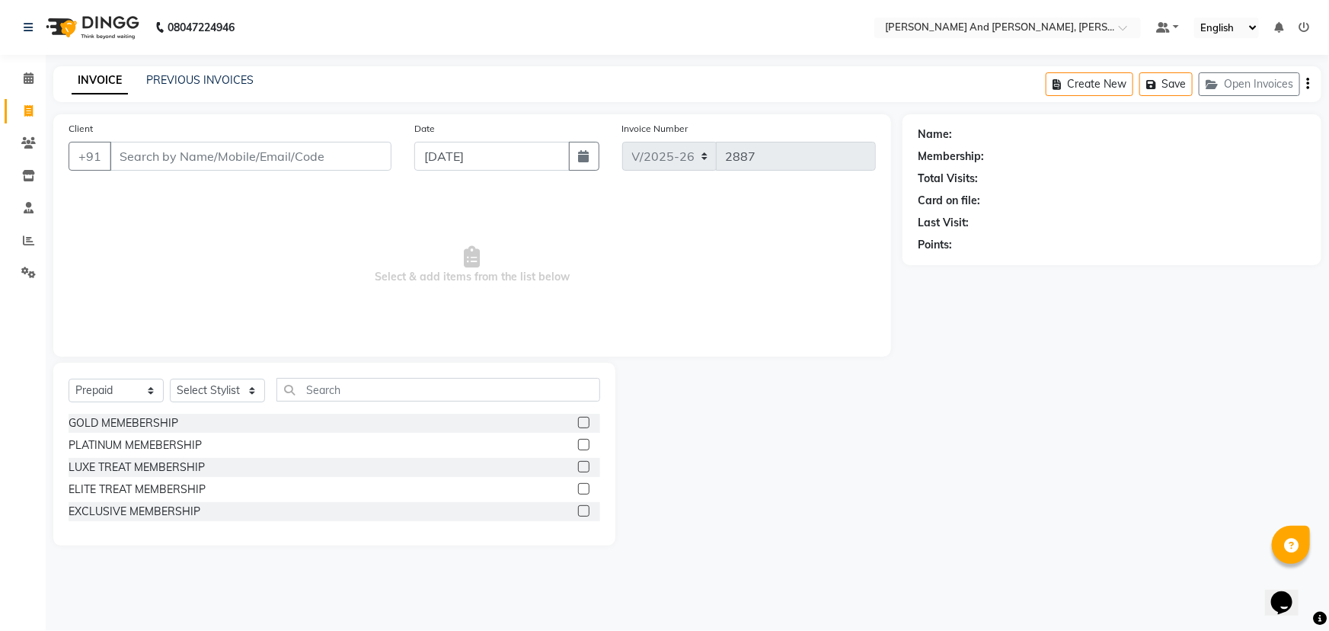
click at [998, 334] on div "Name: Membership: Total Visits: Card on file: Last Visit: Points:" at bounding box center [1117, 329] width 430 height 431
click at [298, 149] on input "Client" at bounding box center [251, 156] width 282 height 29
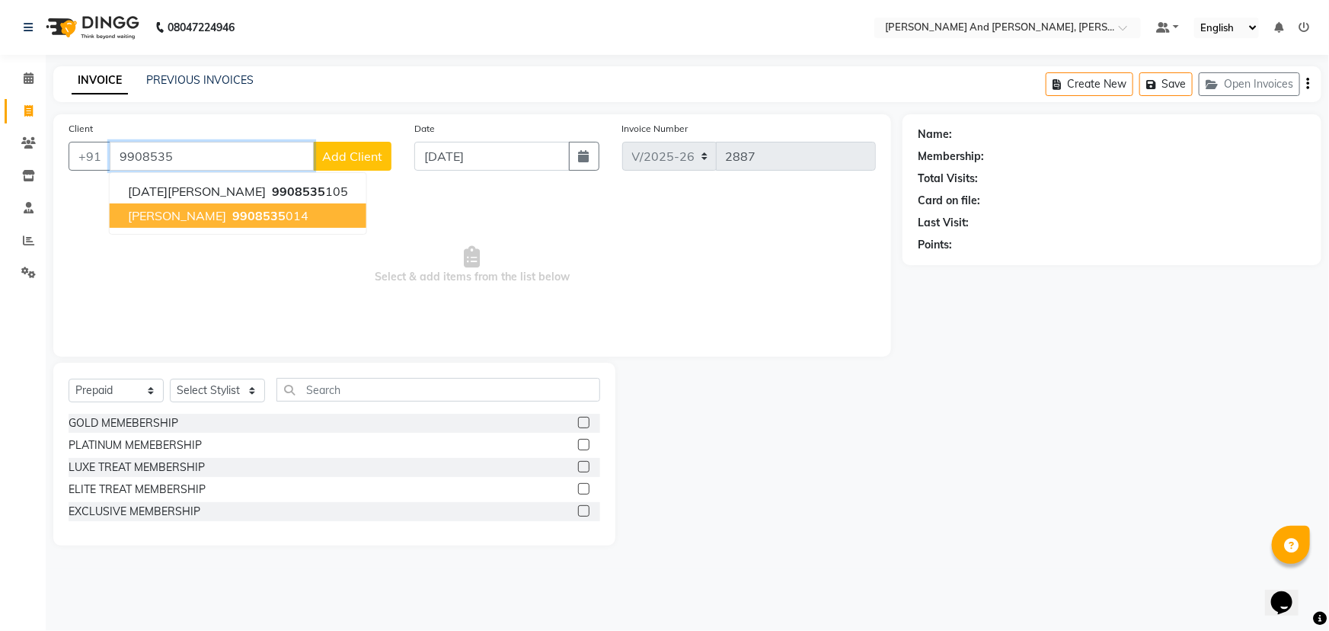
click at [244, 210] on ngb-highlight "9908535 014" at bounding box center [268, 215] width 79 height 15
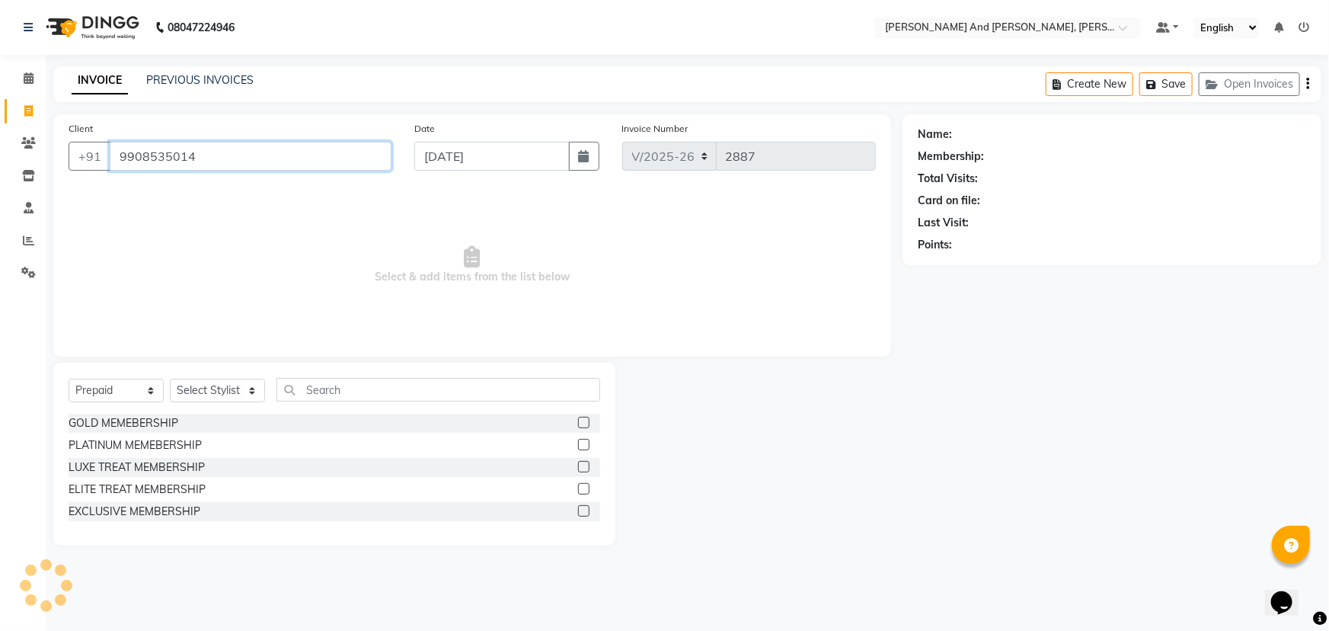
type input "9908535014"
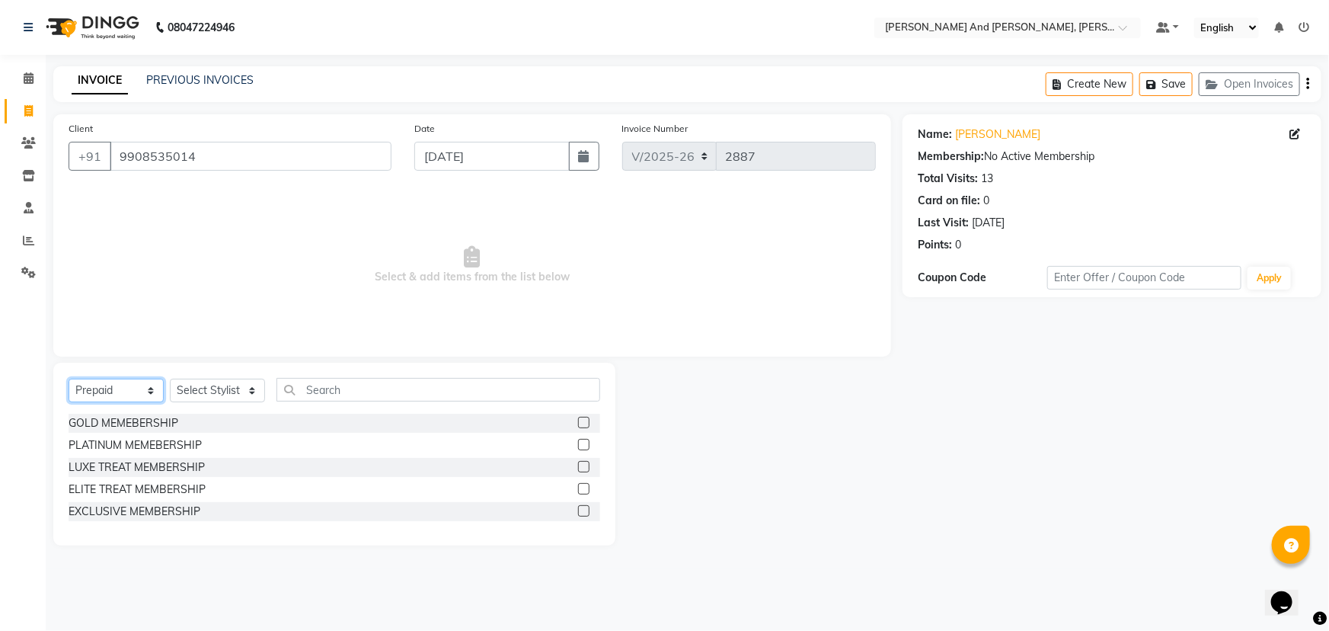
click at [123, 380] on select "Select Service Product Membership Package Voucher Prepaid Gift Card" at bounding box center [116, 390] width 95 height 24
select select "service"
click at [69, 378] on select "Select Service Product Membership Package Voucher Prepaid Gift Card" at bounding box center [116, 390] width 95 height 24
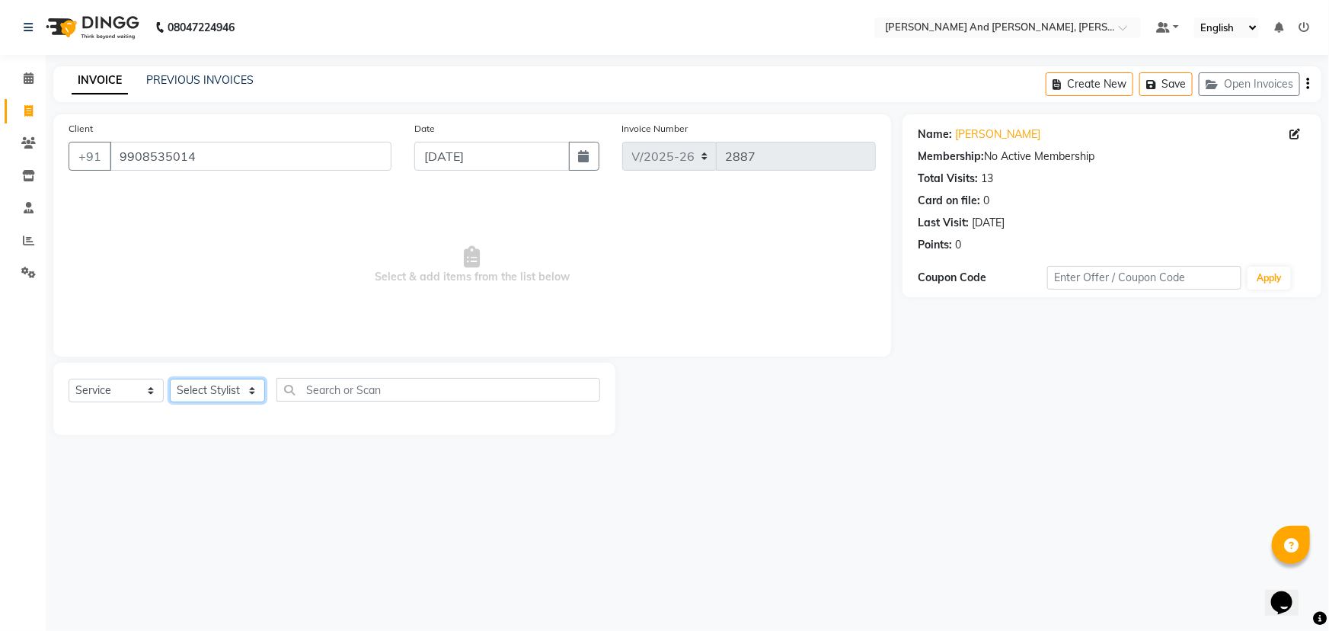
click at [218, 391] on select "Select Stylist ADITI AFREEN 2 [PERSON_NAME] [PERSON_NAME] [PERSON_NAME] [PERSON…" at bounding box center [217, 390] width 95 height 24
select select "87929"
click at [170, 378] on select "Select Stylist ADITI AFREEN 2 [PERSON_NAME] [PERSON_NAME] [PERSON_NAME] [PERSON…" at bounding box center [217, 390] width 95 height 24
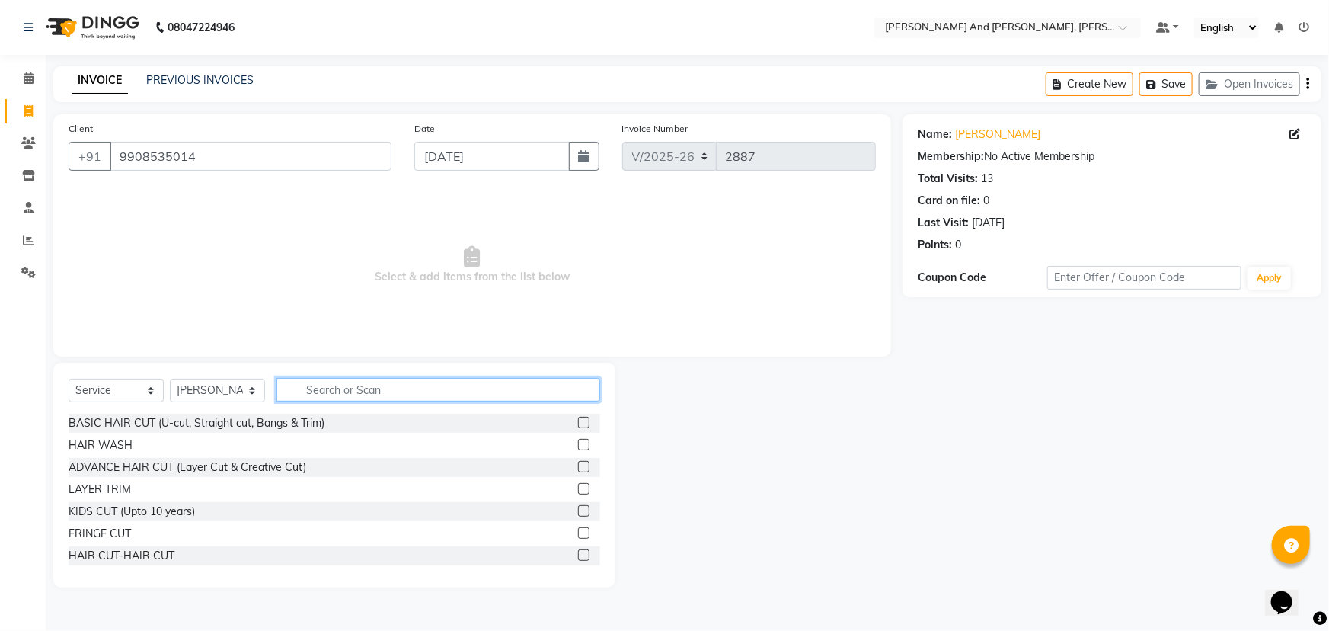
click at [361, 396] on input "text" at bounding box center [438, 390] width 324 height 24
type input "HAIR"
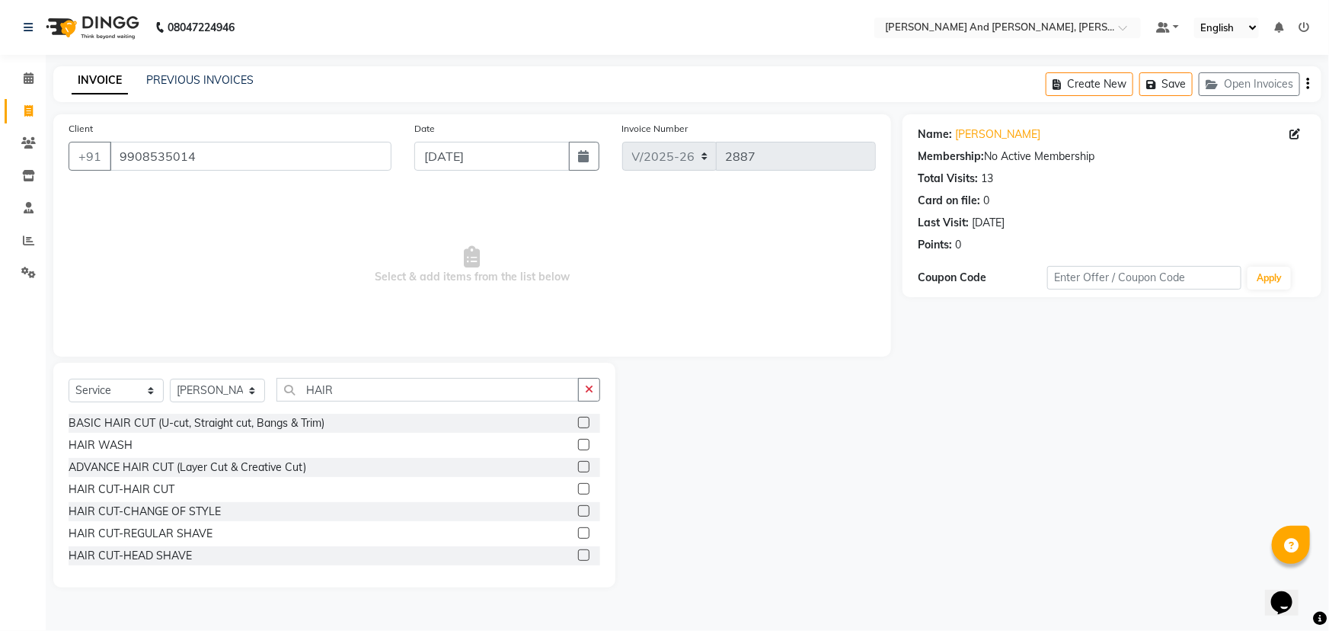
click at [578, 493] on label at bounding box center [583, 488] width 11 height 11
click at [578, 493] on input "checkbox" at bounding box center [583, 489] width 10 height 10
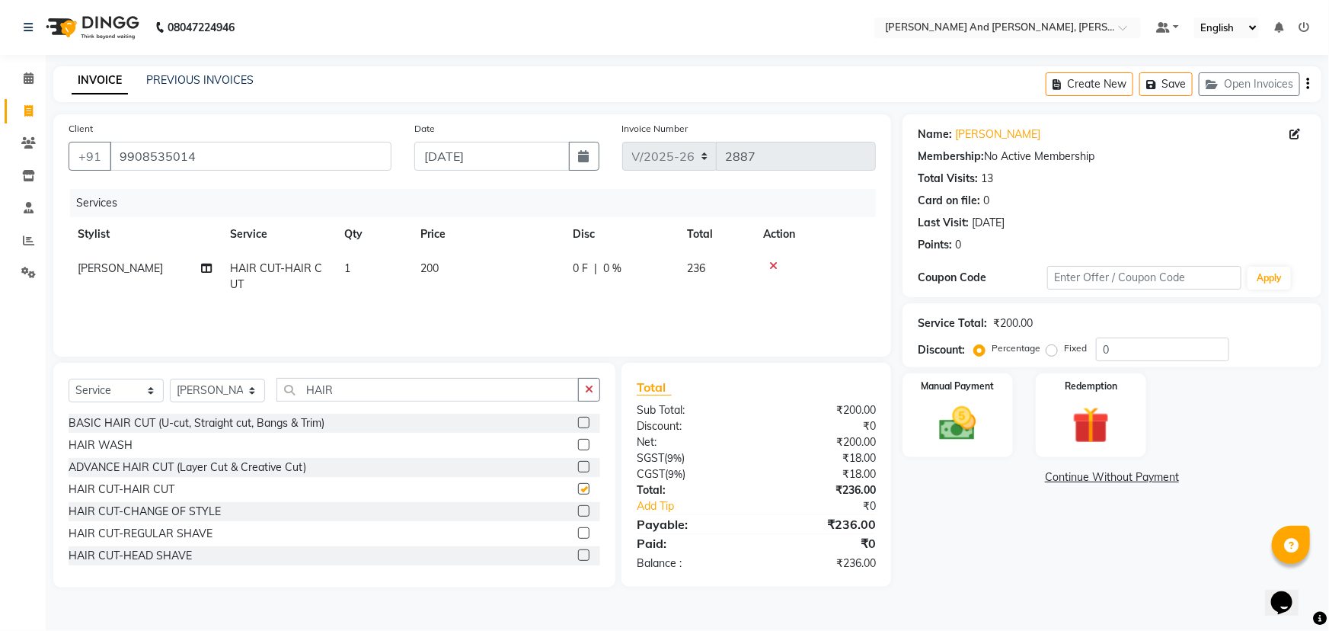
checkbox input "false"
drag, startPoint x: 624, startPoint y: 662, endPoint x: 650, endPoint y: 662, distance: 25.1
click at [650, 630] on html "08047224946 Select Location × [PERSON_NAME] And Guy, Ncc Gachibowli Default Pan…" at bounding box center [664, 315] width 1329 height 631
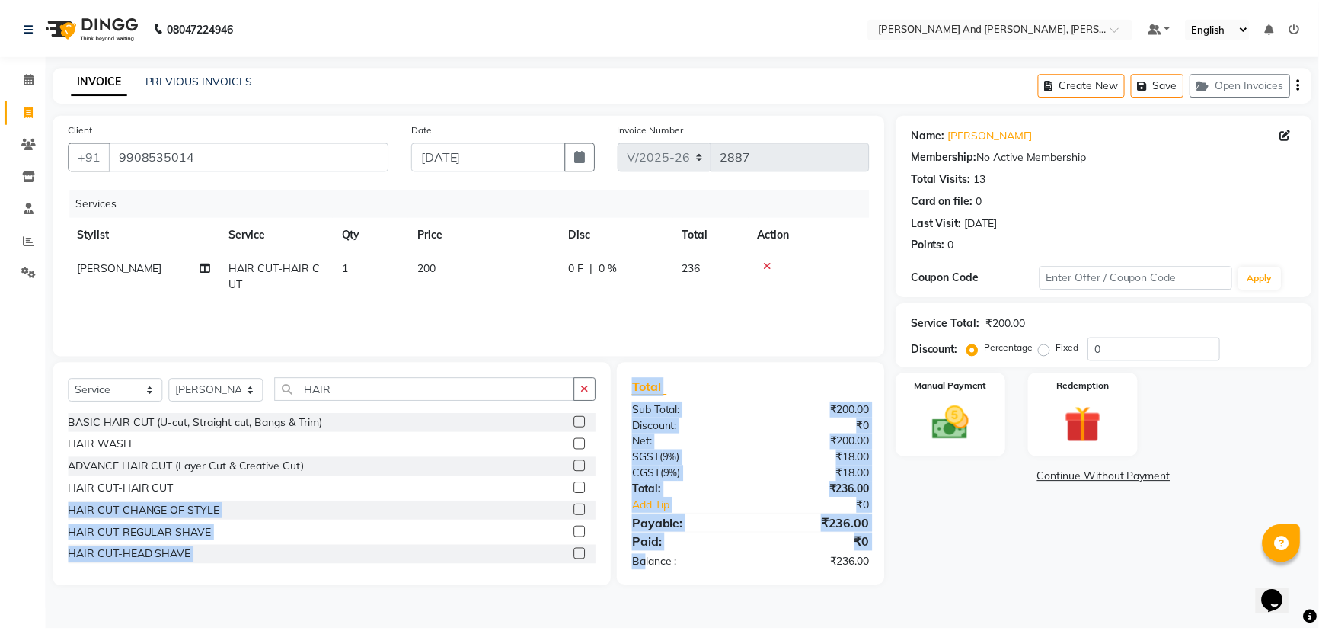
scroll to position [222, 0]
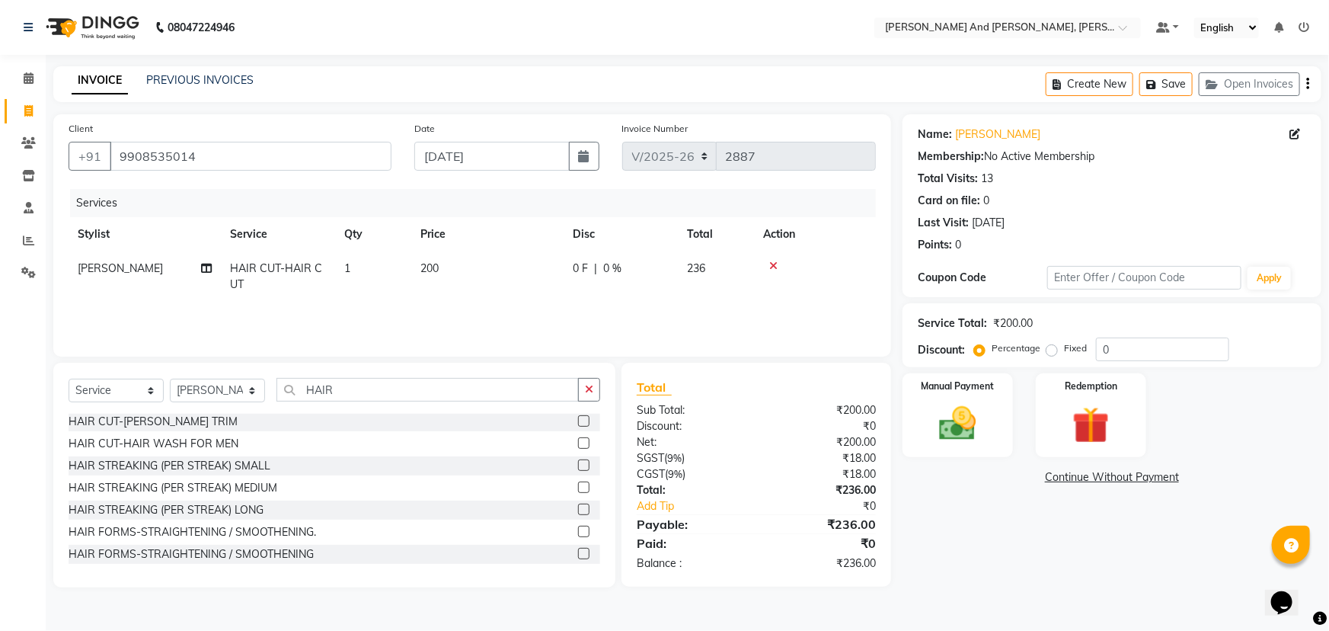
click at [805, 22] on nav "08047224946 Select Location × [PERSON_NAME] And Guy, Ncc Gachibowli Default Pan…" at bounding box center [664, 27] width 1329 height 55
click at [685, 22] on nav "08047224946 Select Location × [PERSON_NAME] And Guy, Ncc Gachibowli Default Pan…" at bounding box center [664, 27] width 1329 height 55
click at [617, 19] on nav "08047224946 Select Location × [PERSON_NAME] And Guy, Ncc Gachibowli Default Pan…" at bounding box center [664, 27] width 1329 height 55
click at [979, 401] on div "Manual Payment" at bounding box center [957, 416] width 115 height 88
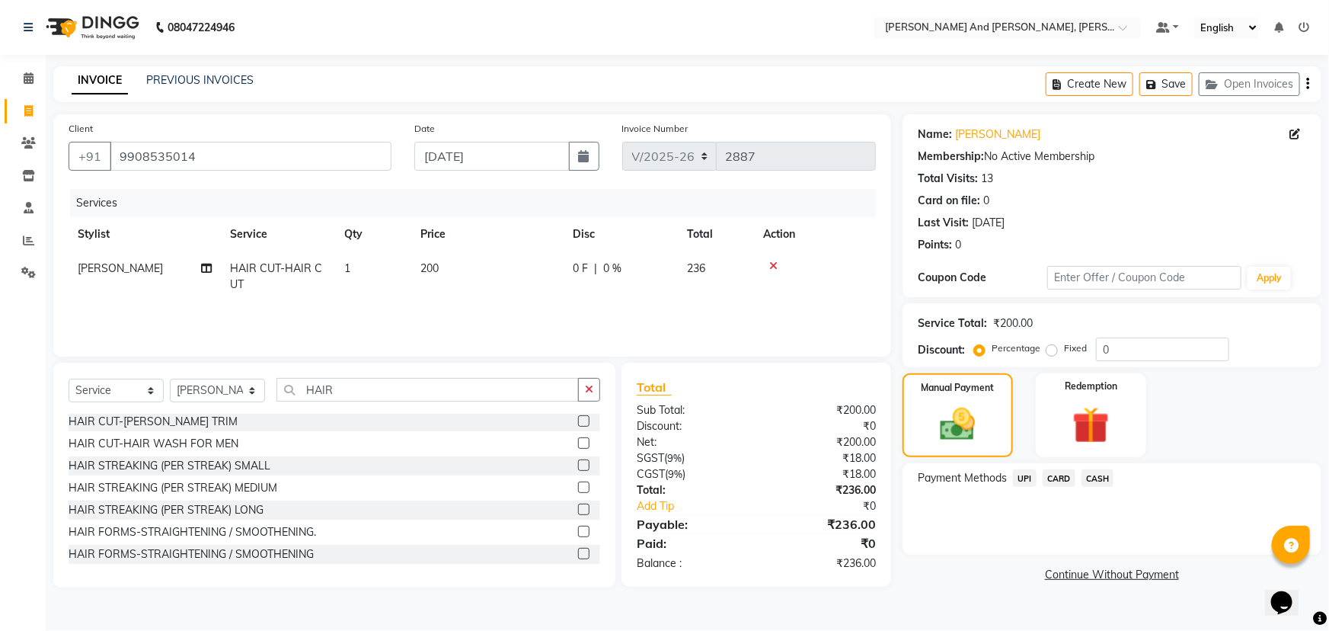
click at [1025, 477] on span "UPI" at bounding box center [1025, 478] width 24 height 18
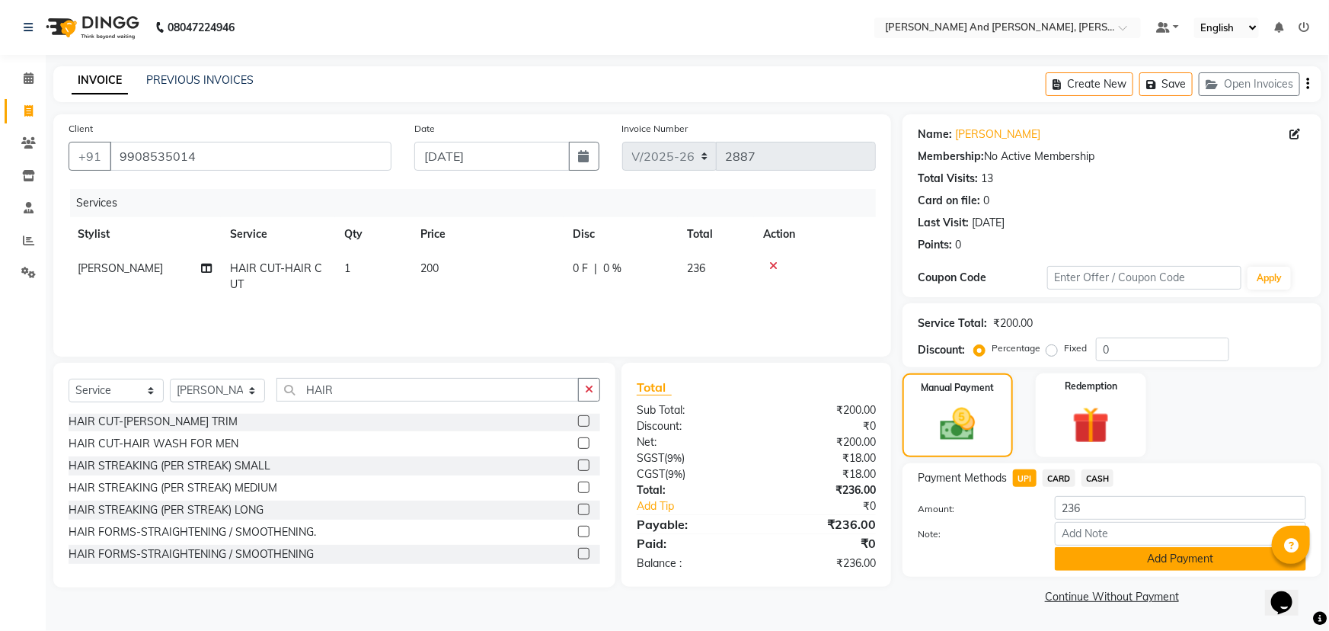
click at [1119, 560] on button "Add Payment" at bounding box center [1180, 559] width 251 height 24
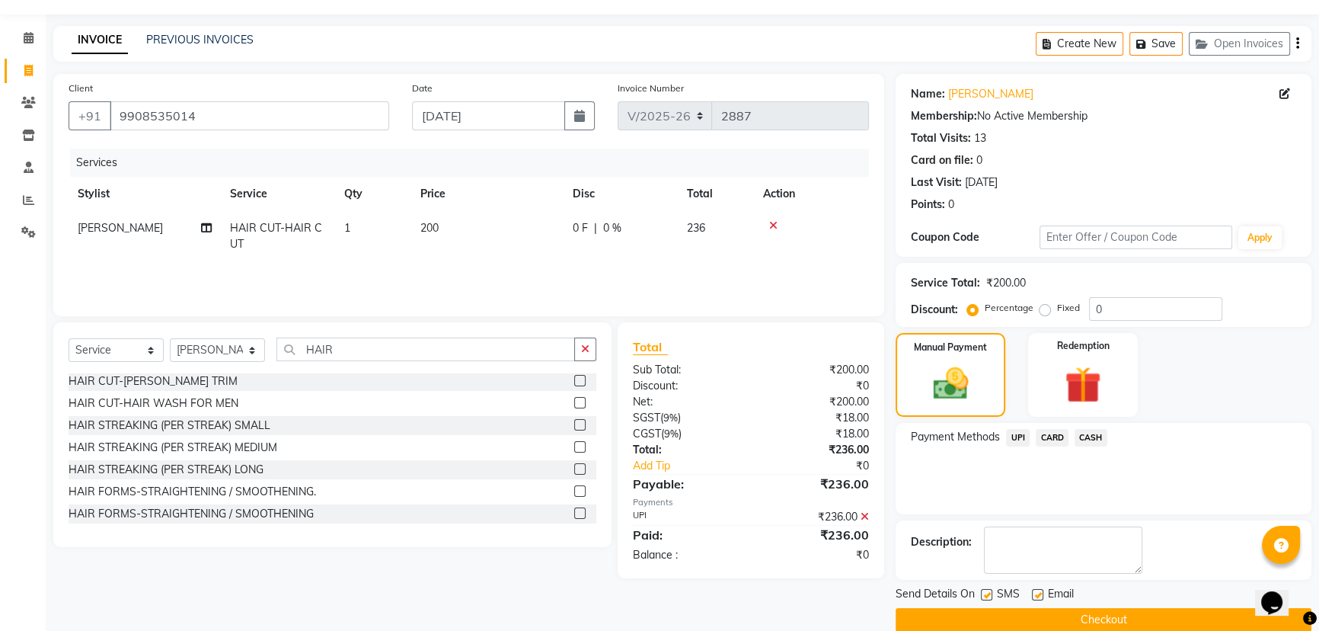
scroll to position [62, 0]
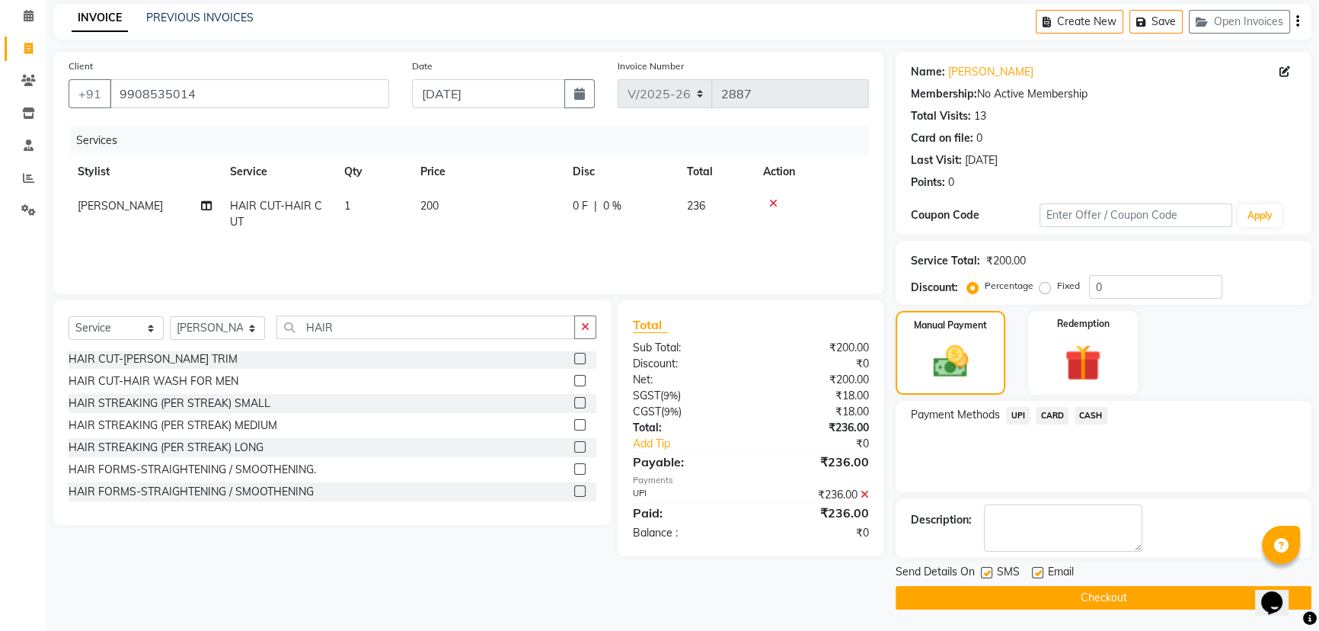
click at [1115, 602] on button "Checkout" at bounding box center [1104, 598] width 416 height 24
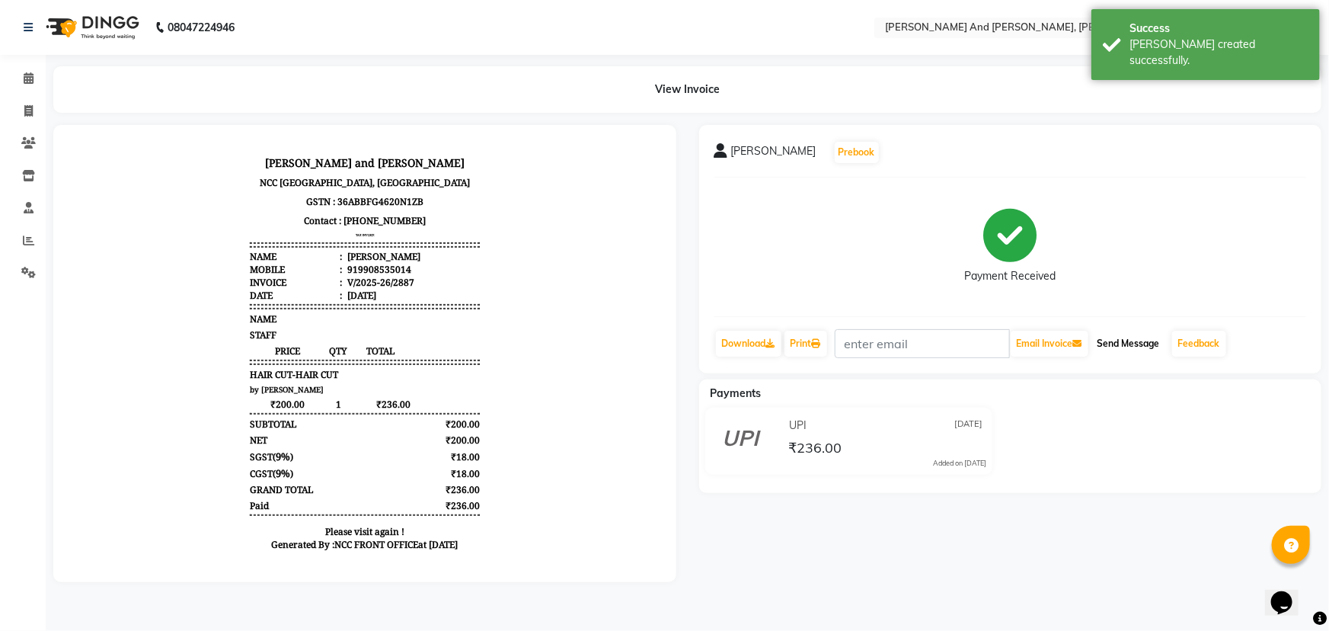
click at [1138, 341] on button "Send Message" at bounding box center [1128, 343] width 75 height 26
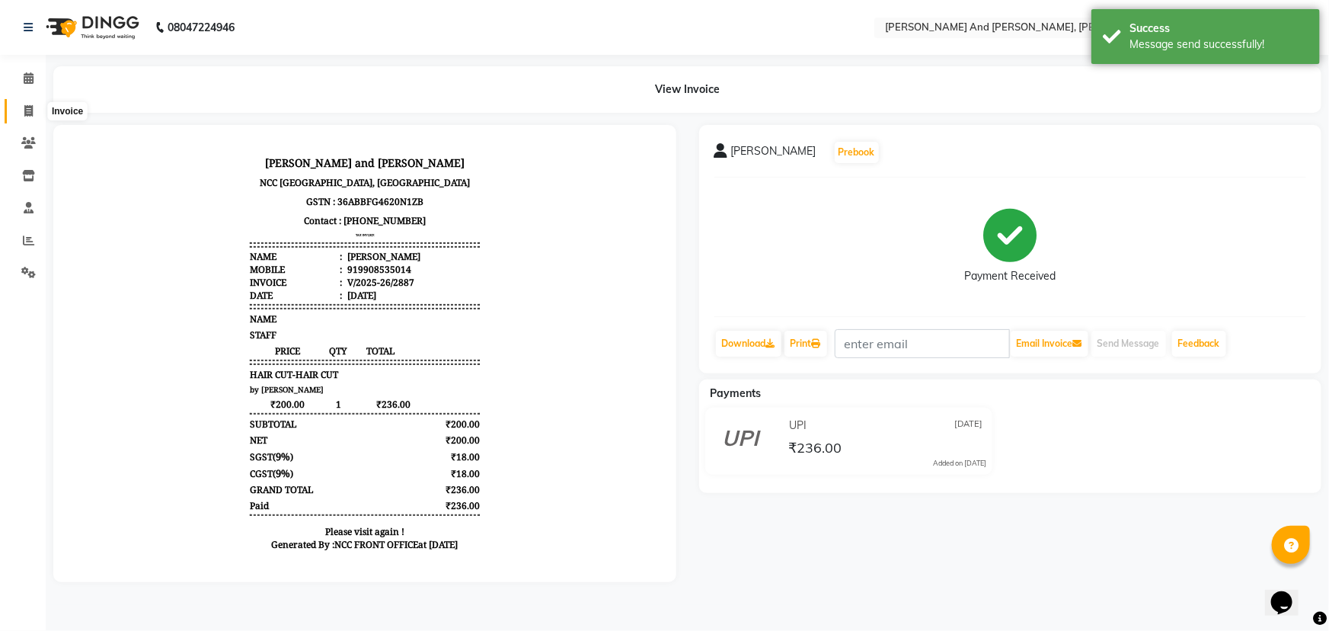
click at [34, 106] on span at bounding box center [28, 112] width 27 height 18
select select "service"
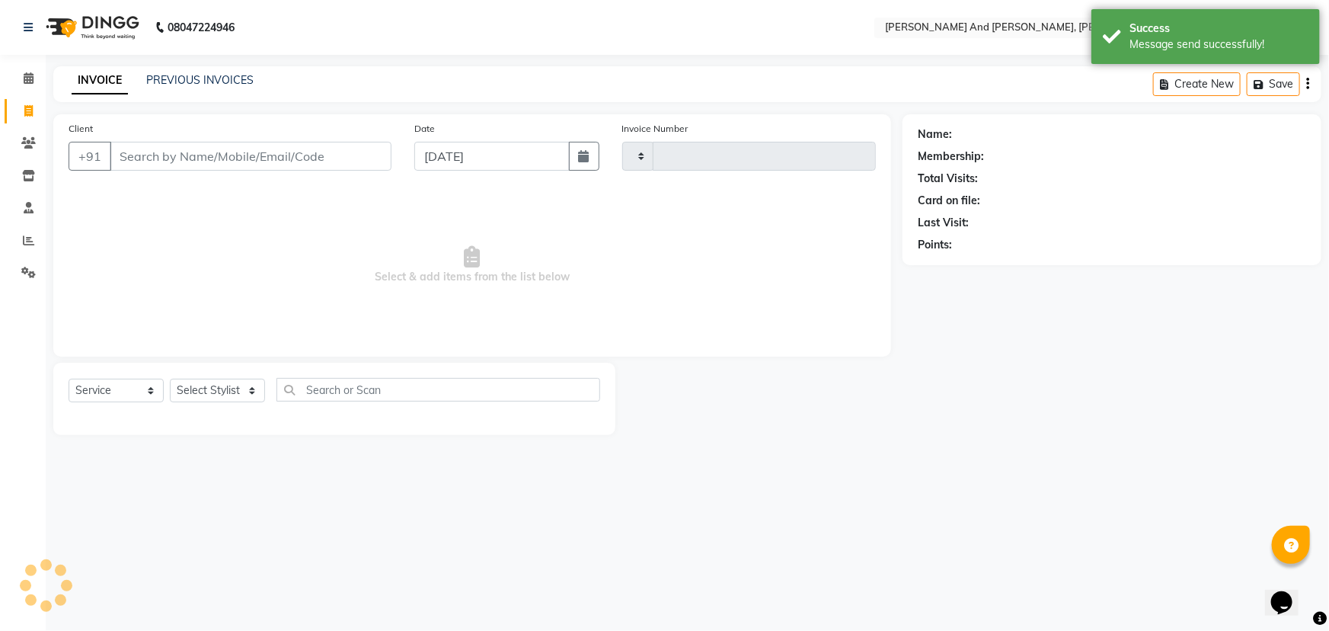
click at [34, 106] on span at bounding box center [28, 112] width 27 height 18
select select "service"
type input "2888"
select select "6766"
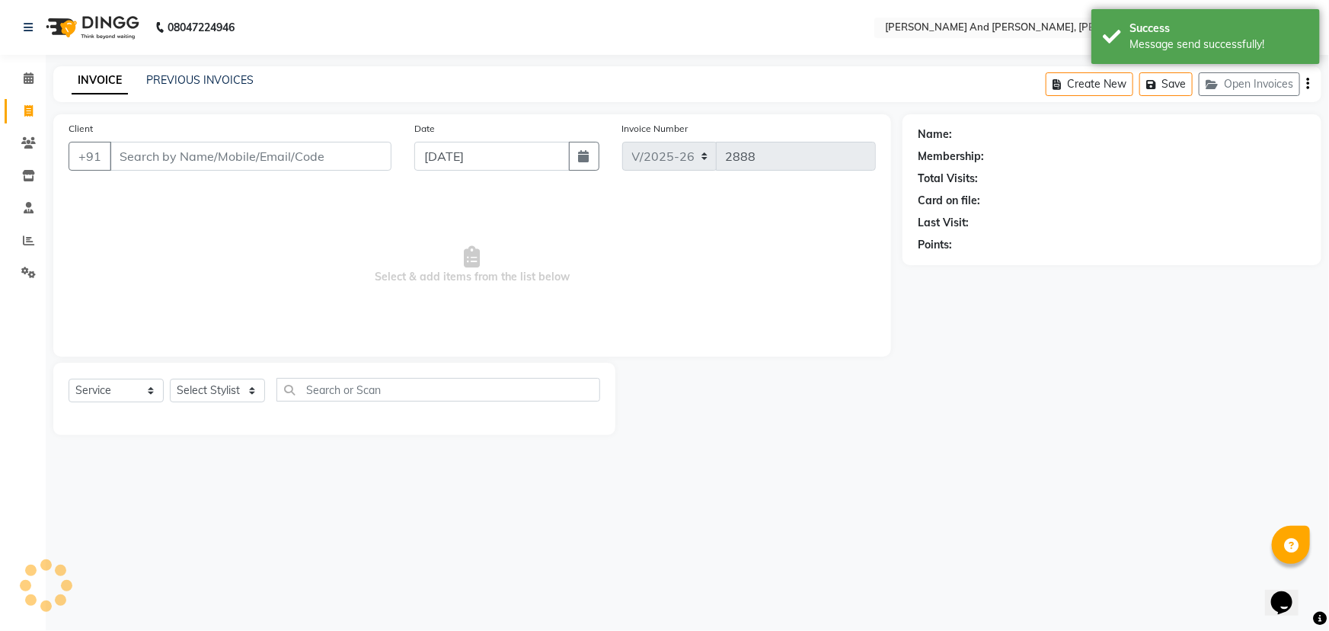
select select "P"
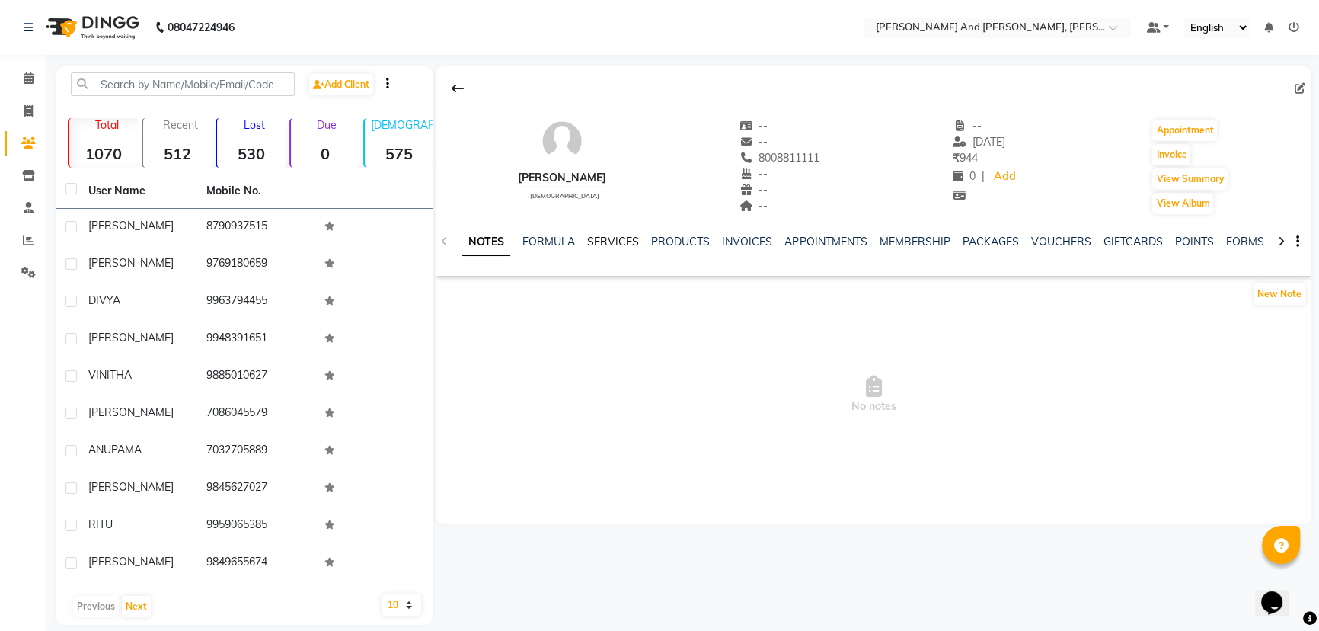
click at [610, 235] on link "SERVICES" at bounding box center [613, 242] width 52 height 14
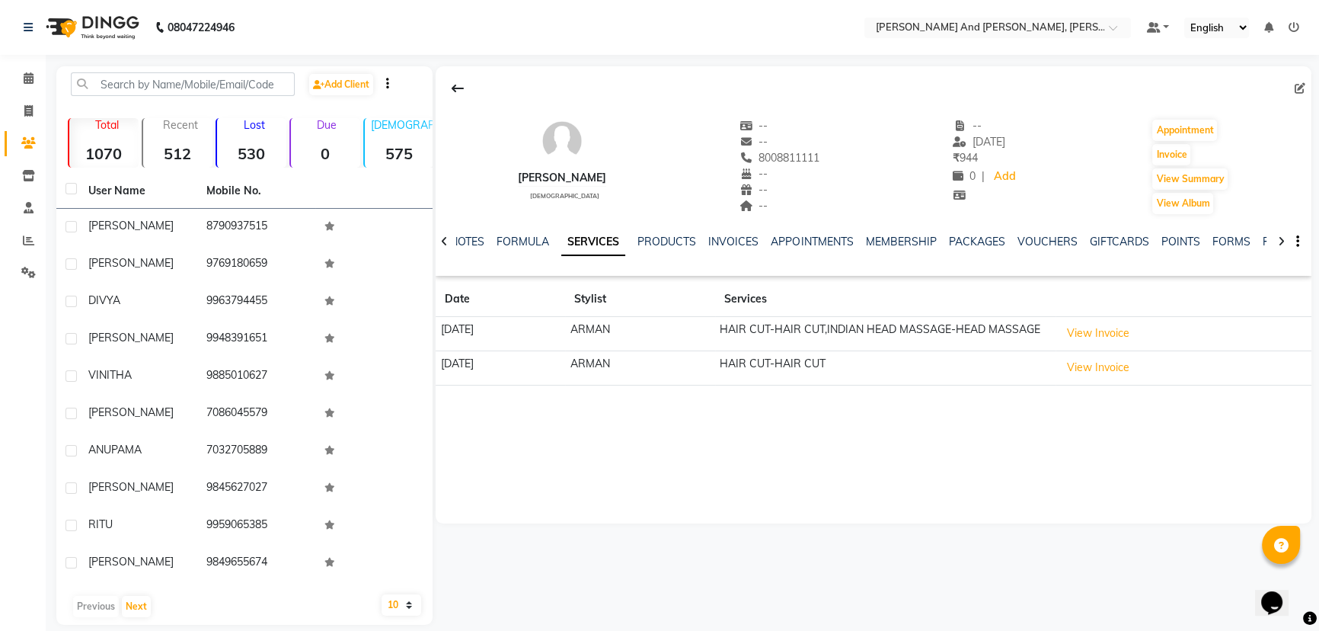
click at [607, 23] on nav "08047224946 Select Location × [PERSON_NAME] And Guy, Ncc Gachibowli Default Pan…" at bounding box center [659, 27] width 1319 height 55
